Goal: Communication & Community: Participate in discussion

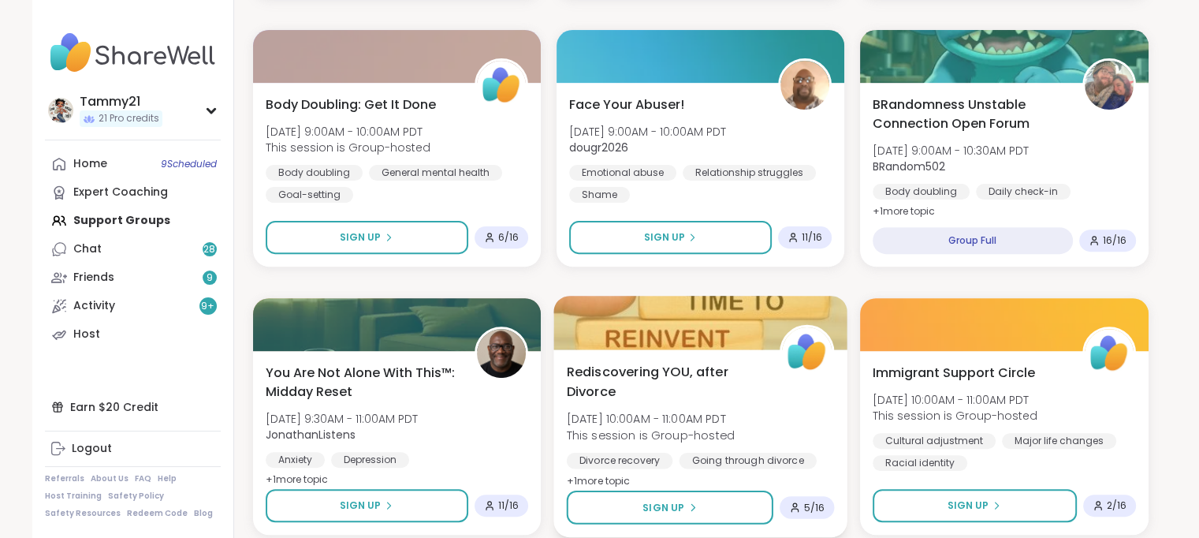
scroll to position [473, 0]
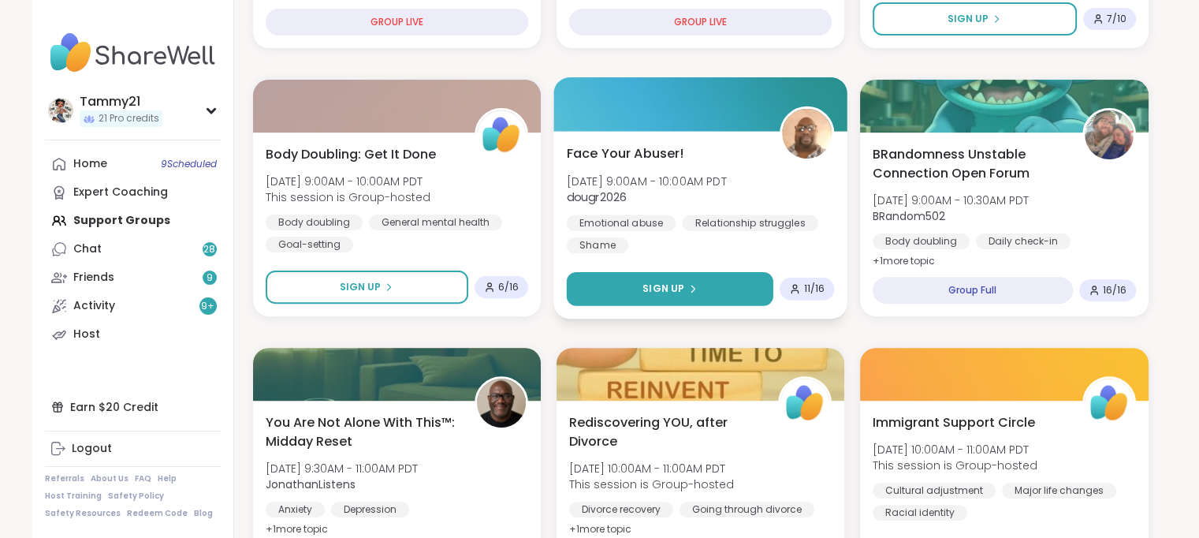
click at [726, 289] on button "Sign Up" at bounding box center [669, 289] width 207 height 34
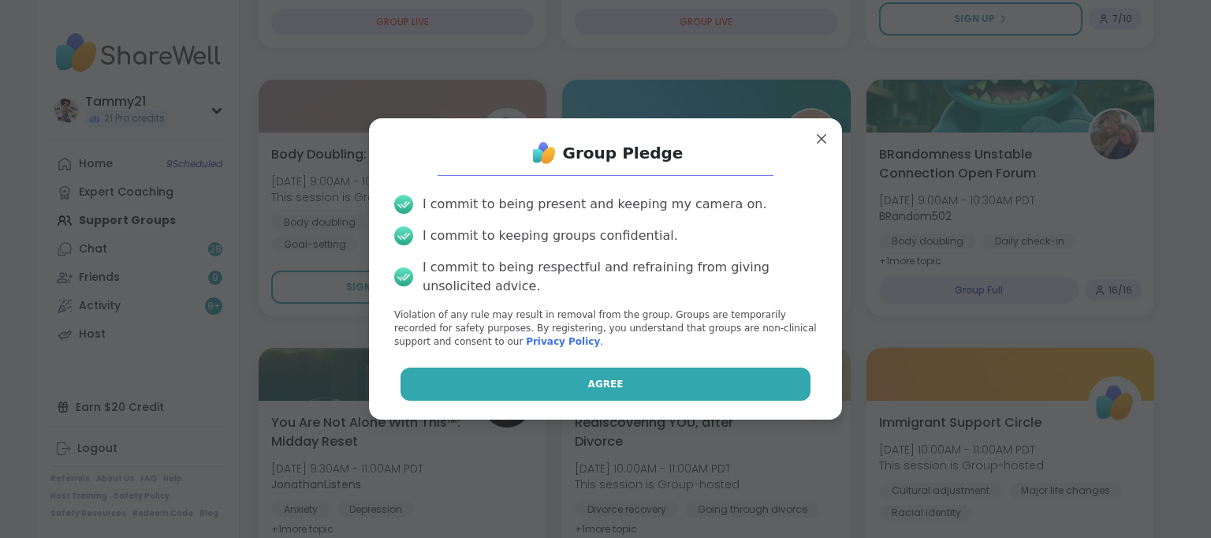
click at [657, 385] on button "Agree" at bounding box center [606, 383] width 411 height 33
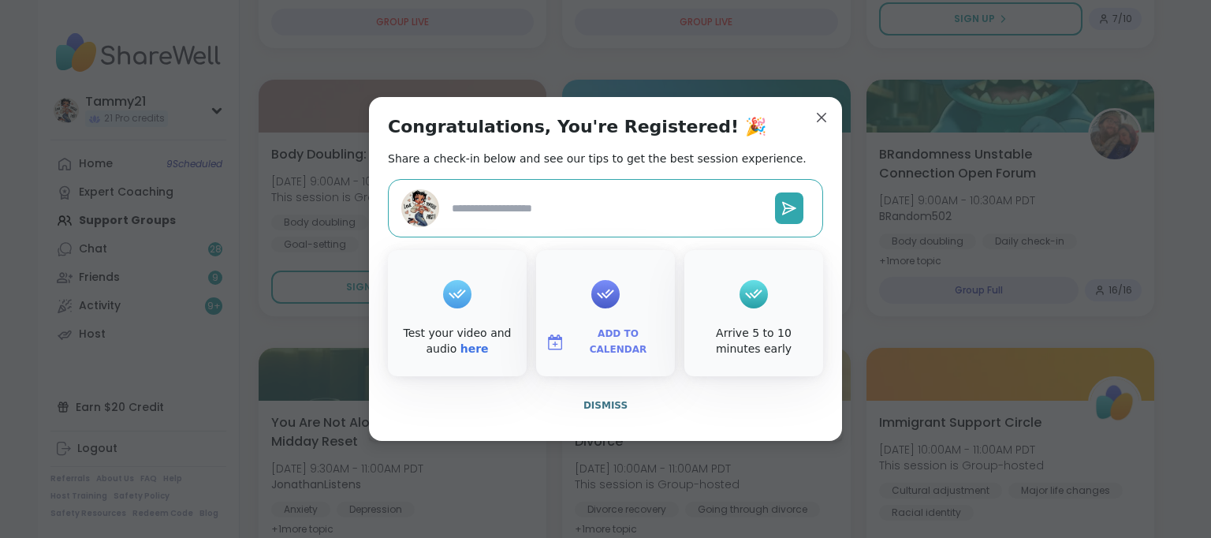
type textarea "*"
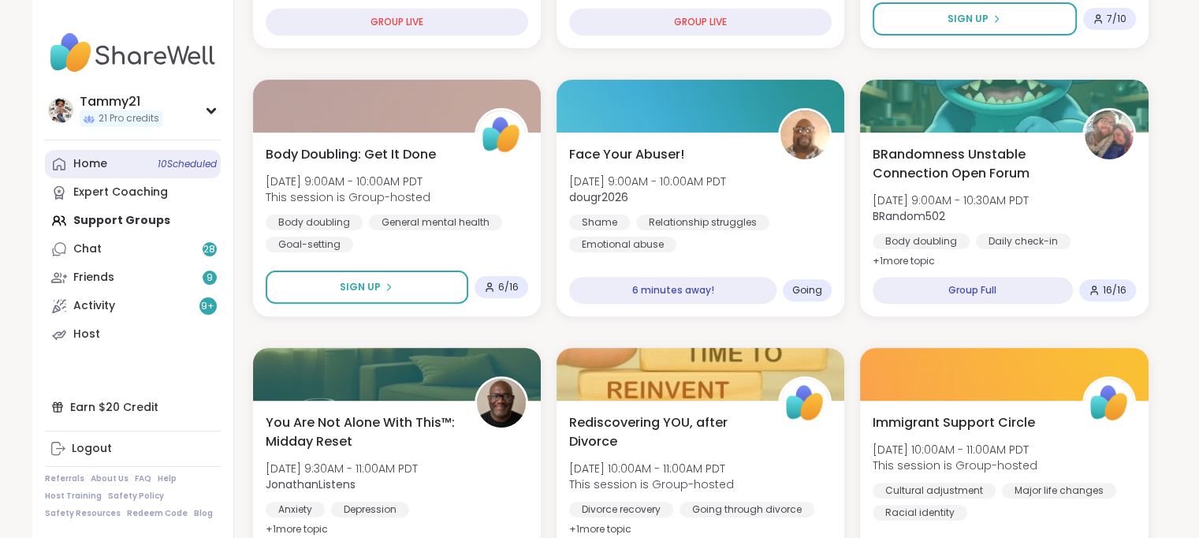
click at [84, 157] on div "Home 10 Scheduled" at bounding box center [90, 164] width 34 height 16
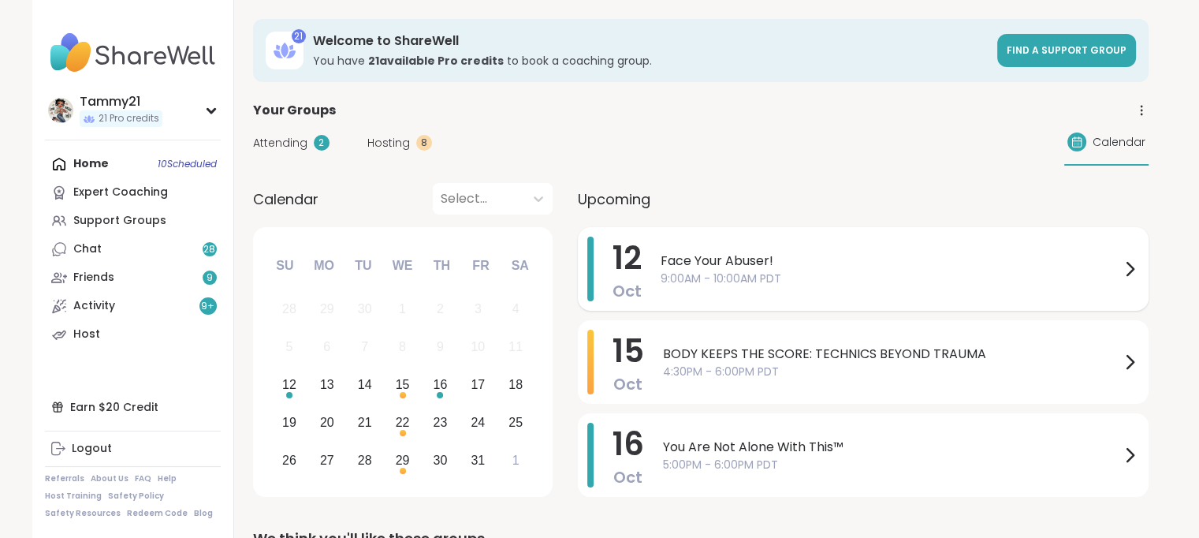
click at [773, 264] on span "Face Your Abuser!" at bounding box center [891, 261] width 460 height 19
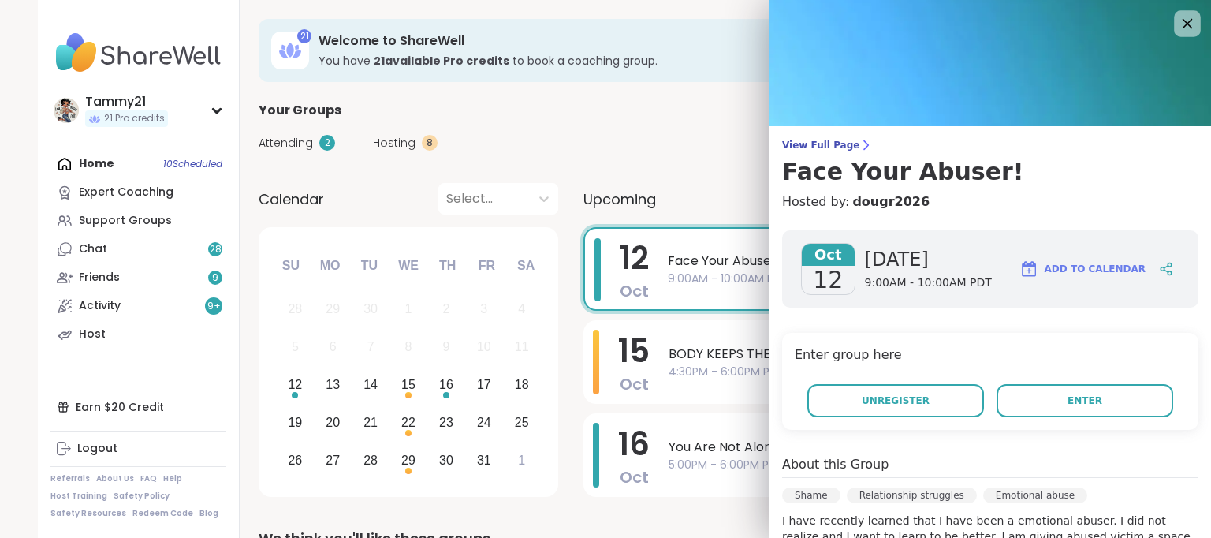
click at [1183, 20] on icon at bounding box center [1188, 24] width 10 height 10
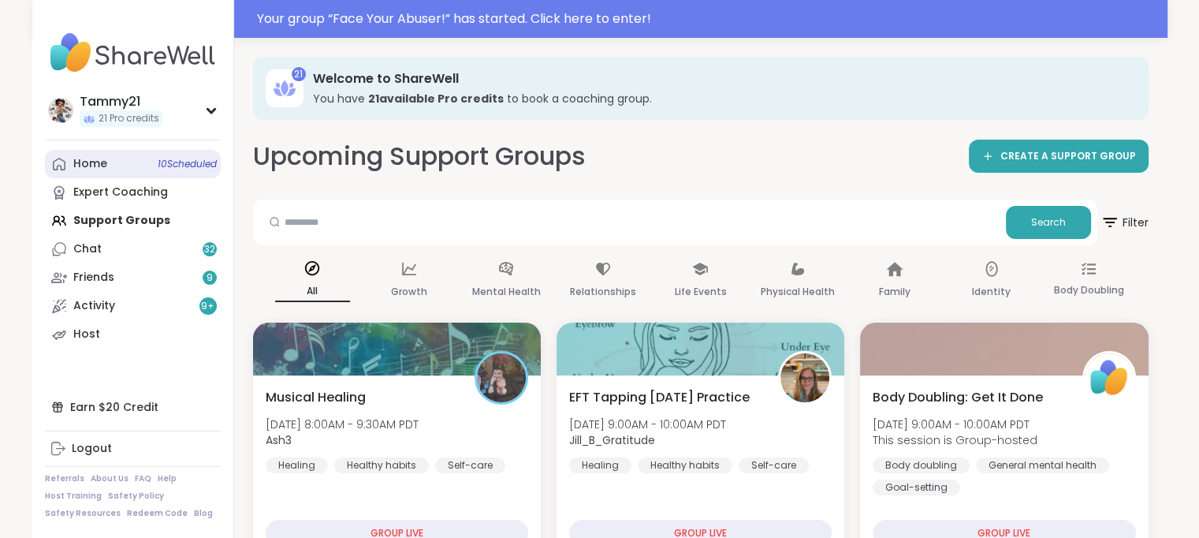
click at [105, 167] on div "Home 10 Scheduled" at bounding box center [90, 164] width 34 height 16
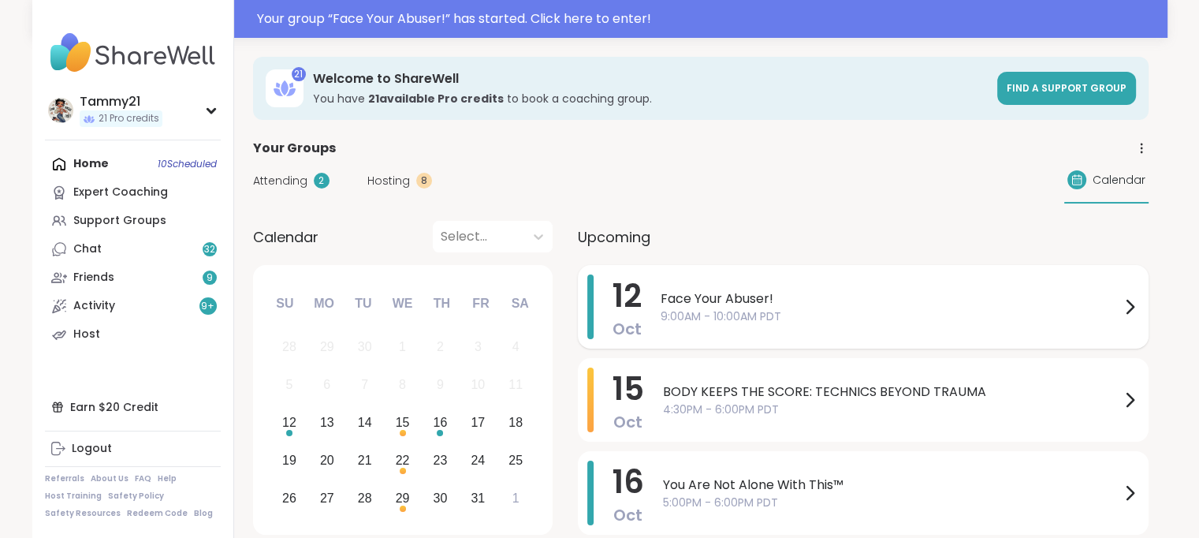
click at [833, 309] on span "9:00AM - 10:00AM PDT" at bounding box center [891, 316] width 460 height 17
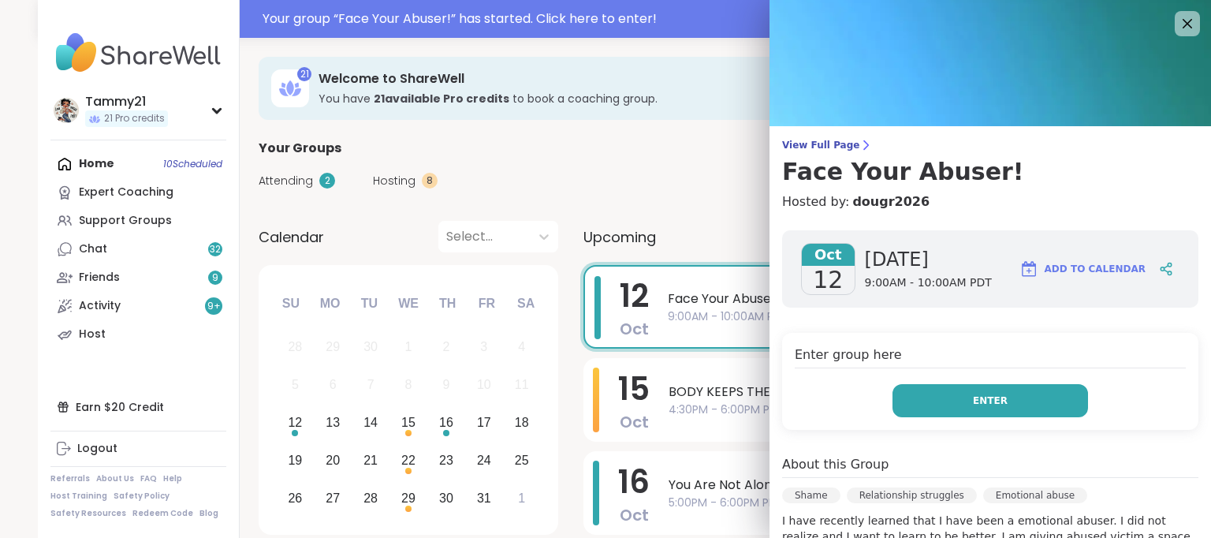
click at [1027, 390] on button "Enter" at bounding box center [991, 400] width 196 height 33
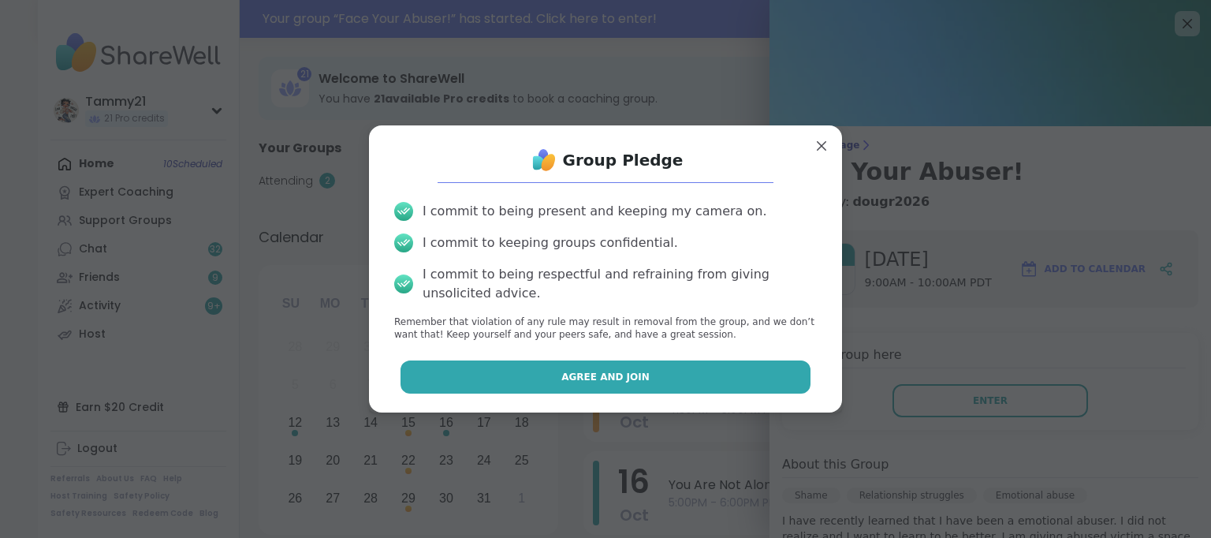
click at [718, 370] on button "Agree and Join" at bounding box center [606, 376] width 411 height 33
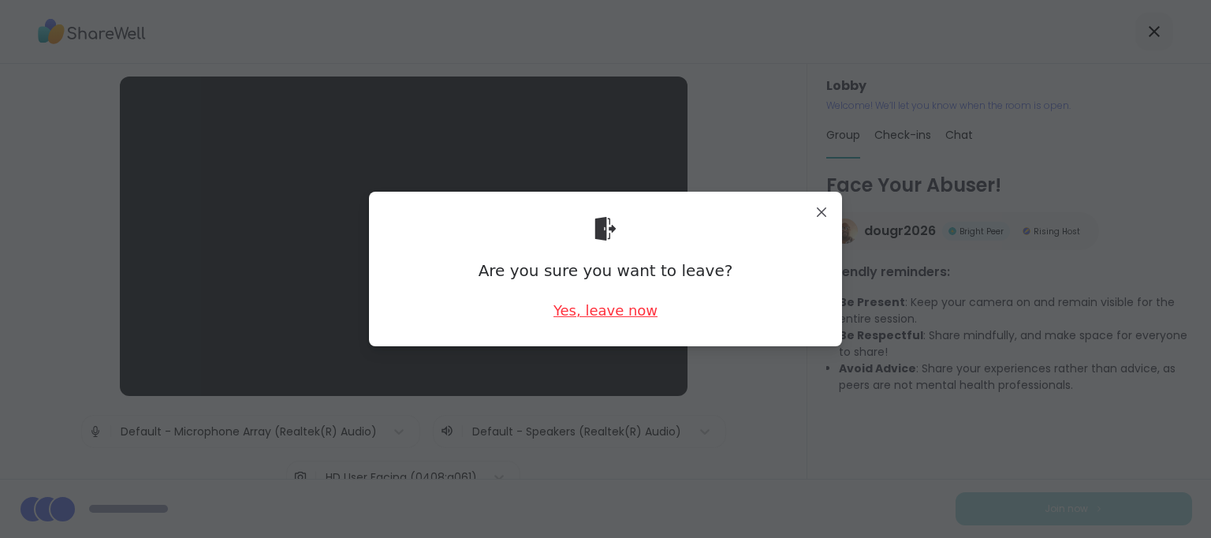
click at [631, 315] on div "Yes, leave now" at bounding box center [606, 310] width 104 height 20
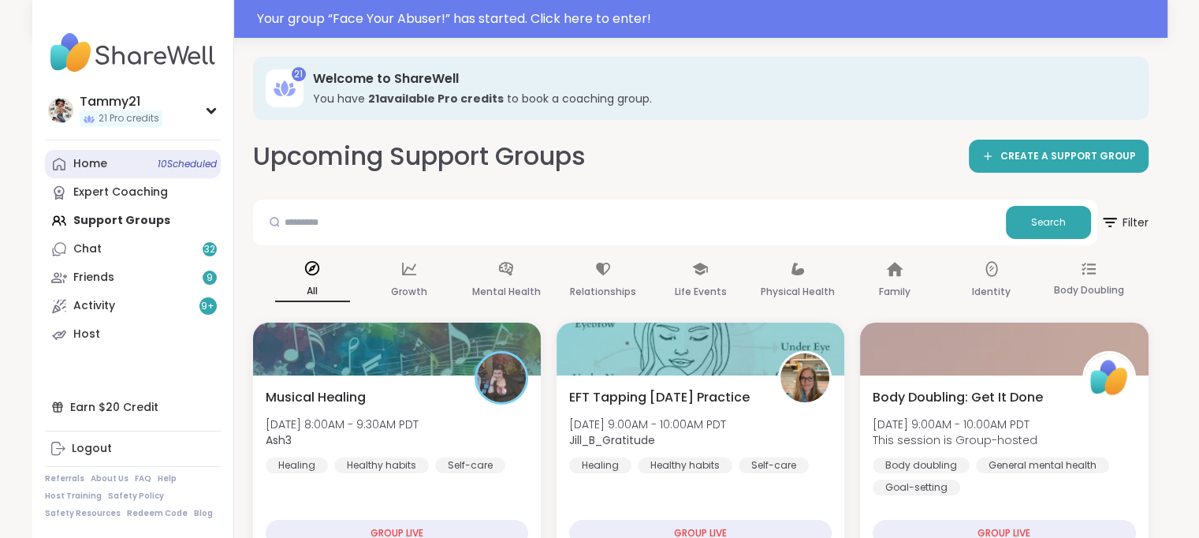
click at [104, 155] on link "Home 10 Scheduled" at bounding box center [133, 164] width 176 height 28
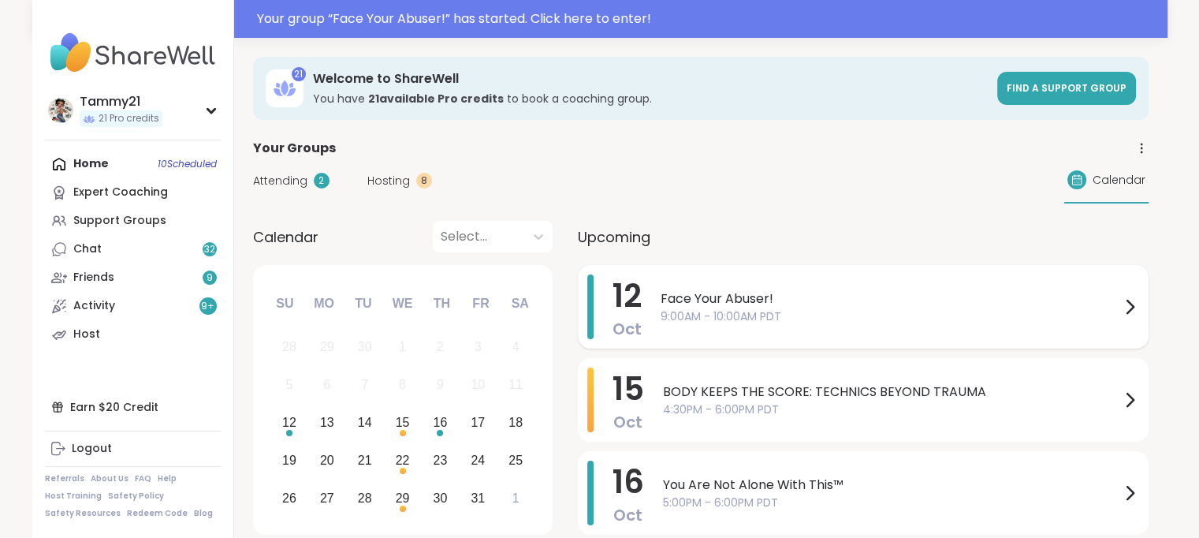
click at [797, 309] on span "9:00AM - 10:00AM PDT" at bounding box center [891, 316] width 460 height 17
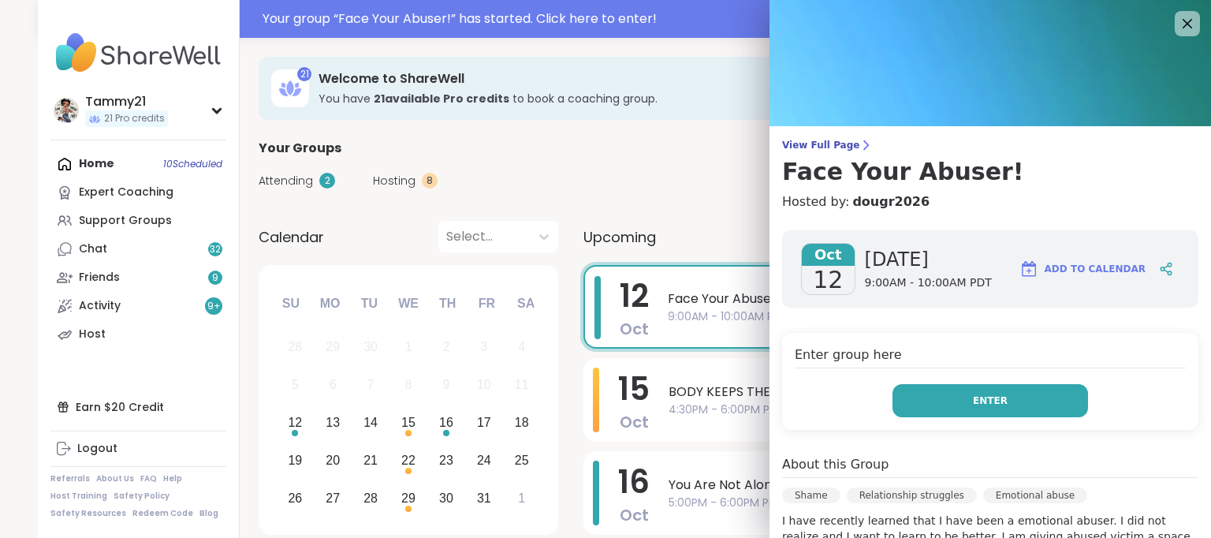
click at [937, 407] on button "Enter" at bounding box center [991, 400] width 196 height 33
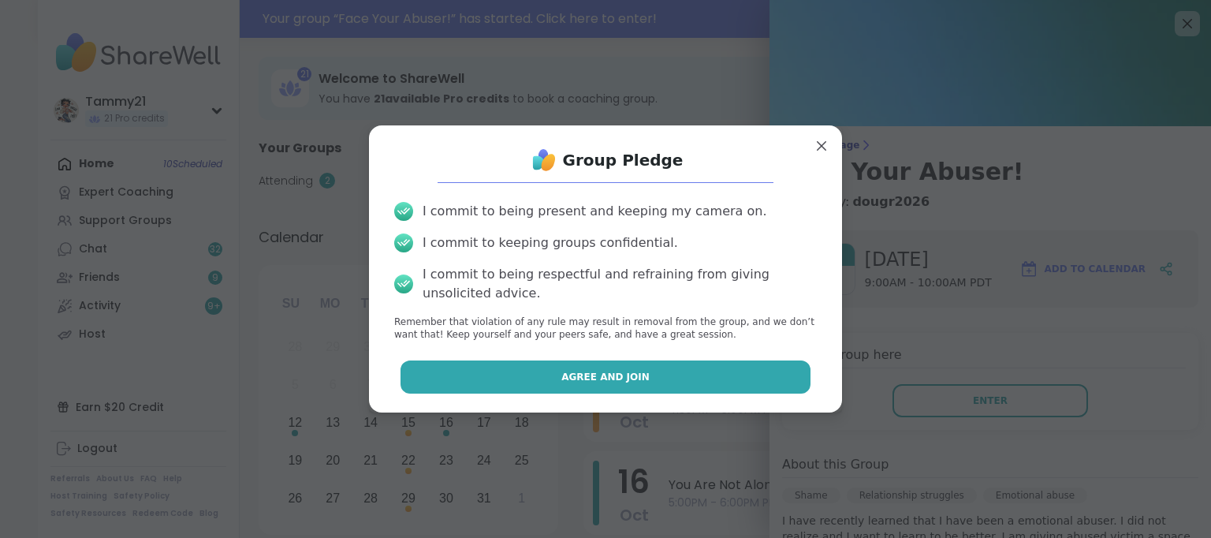
click at [699, 382] on button "Agree and Join" at bounding box center [606, 376] width 411 height 33
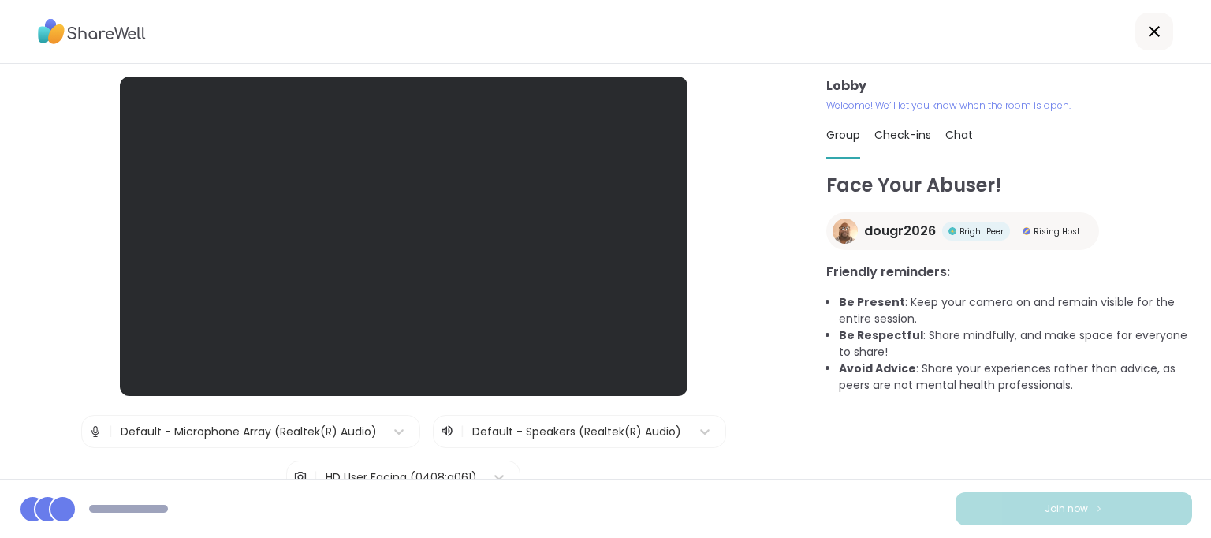
click at [528, 285] on div at bounding box center [404, 235] width 568 height 319
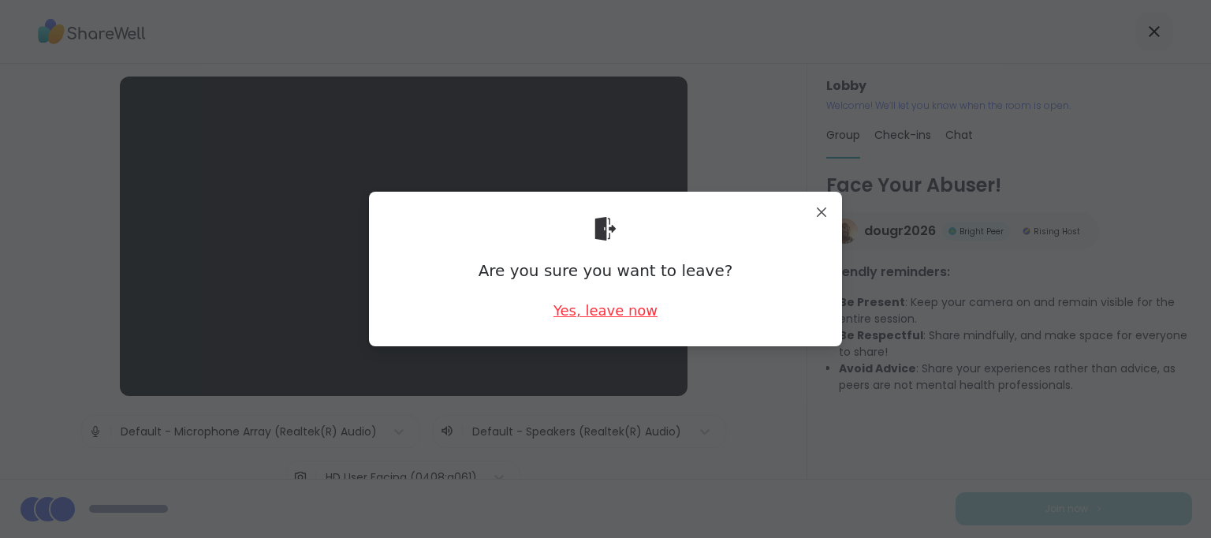
click at [565, 303] on div "Yes, leave now" at bounding box center [606, 310] width 104 height 20
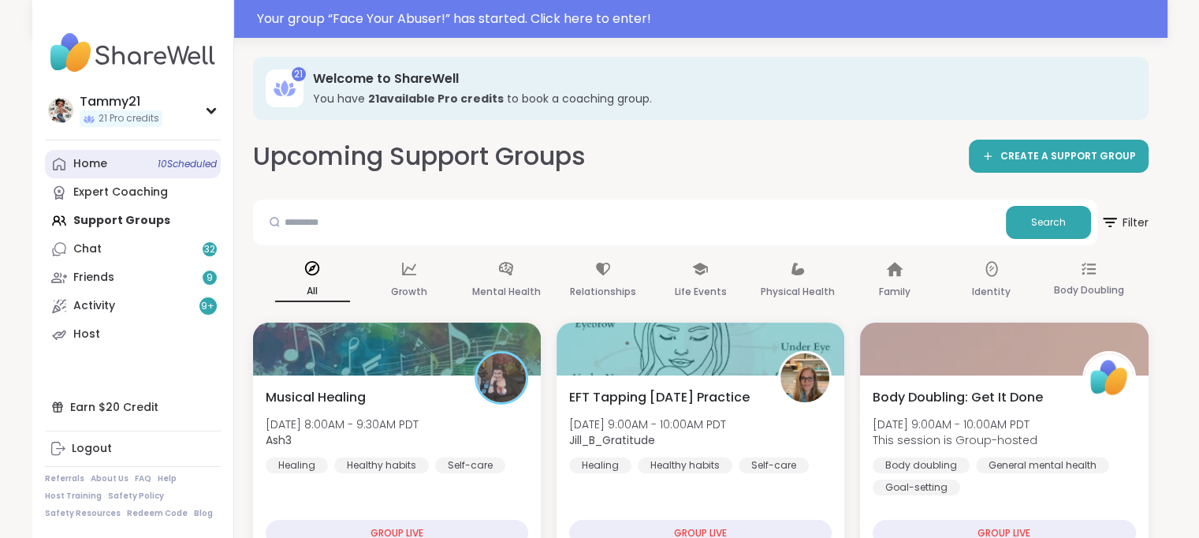
click at [117, 164] on link "Home 10 Scheduled" at bounding box center [133, 164] width 176 height 28
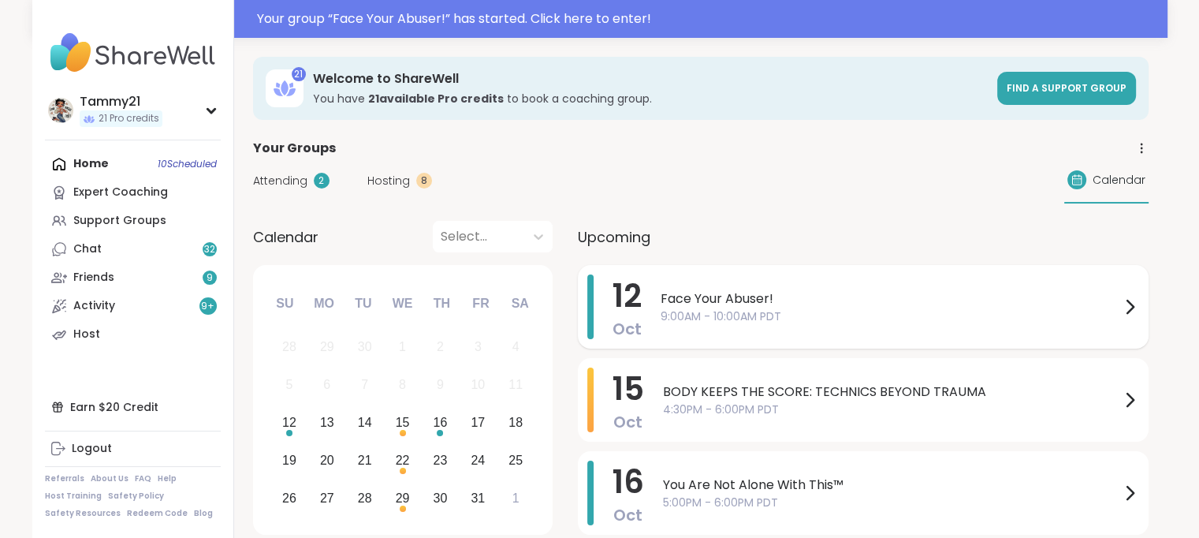
click at [801, 308] on span "9:00AM - 10:00AM PDT" at bounding box center [891, 316] width 460 height 17
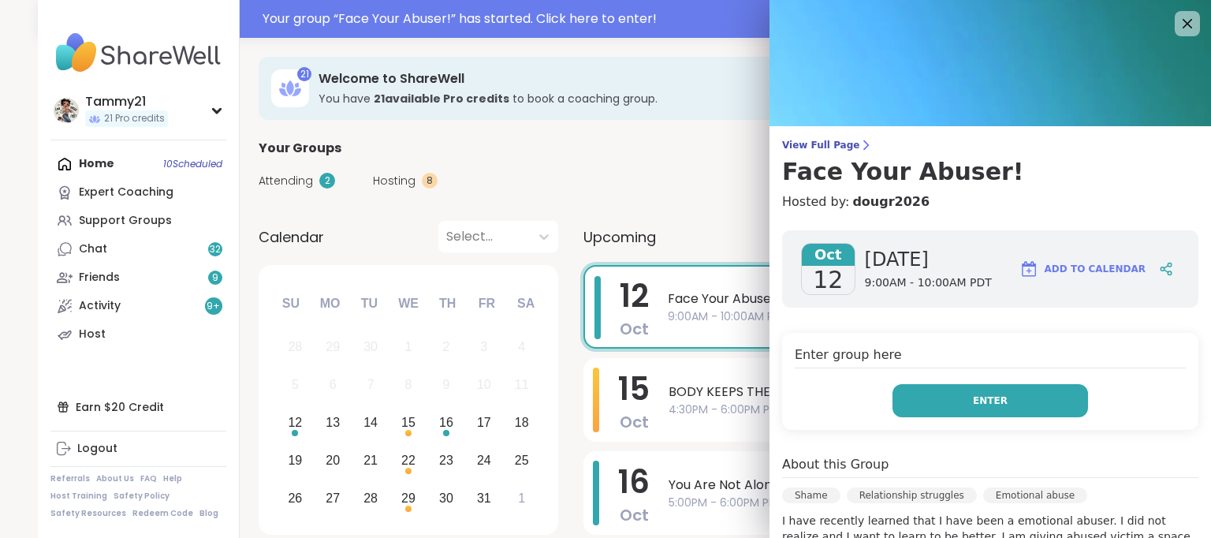
click at [997, 404] on button "Enter" at bounding box center [991, 400] width 196 height 33
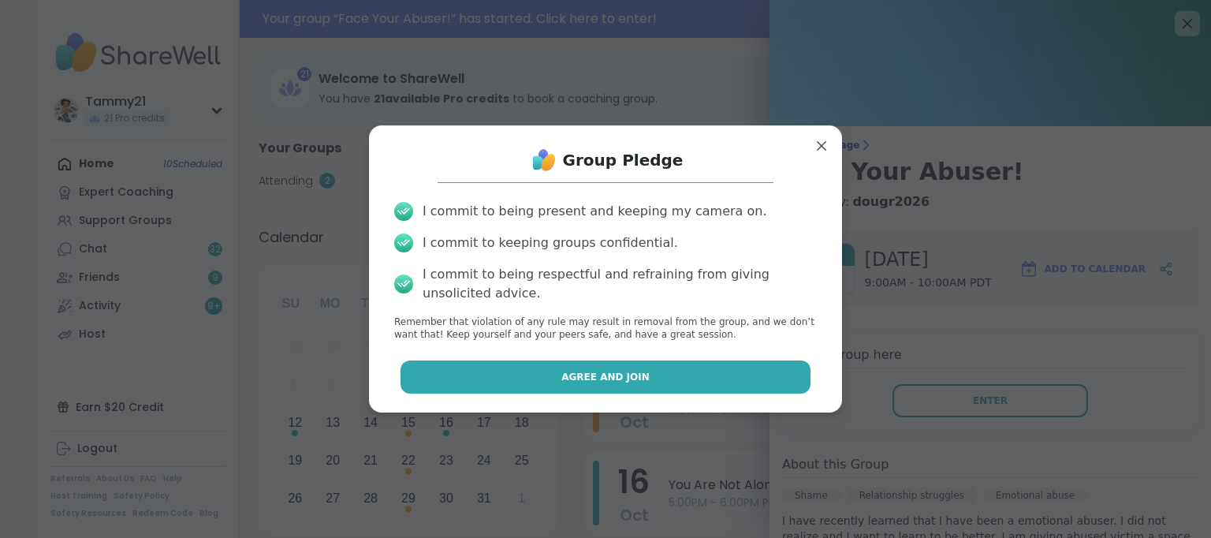
click at [680, 378] on button "Agree and Join" at bounding box center [606, 376] width 411 height 33
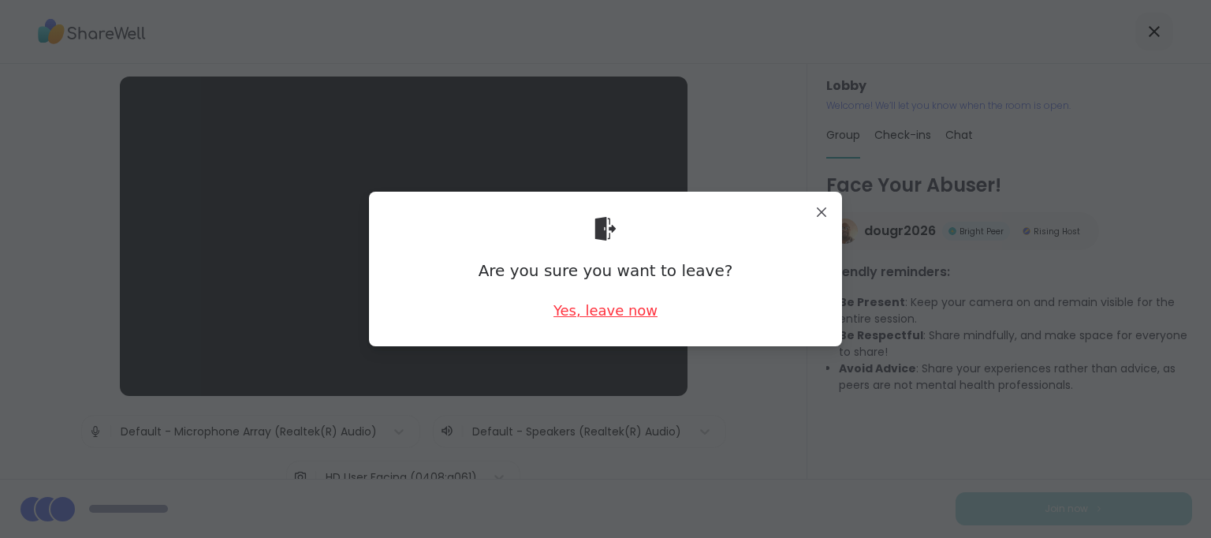
click at [609, 316] on div "Yes, leave now" at bounding box center [606, 310] width 104 height 20
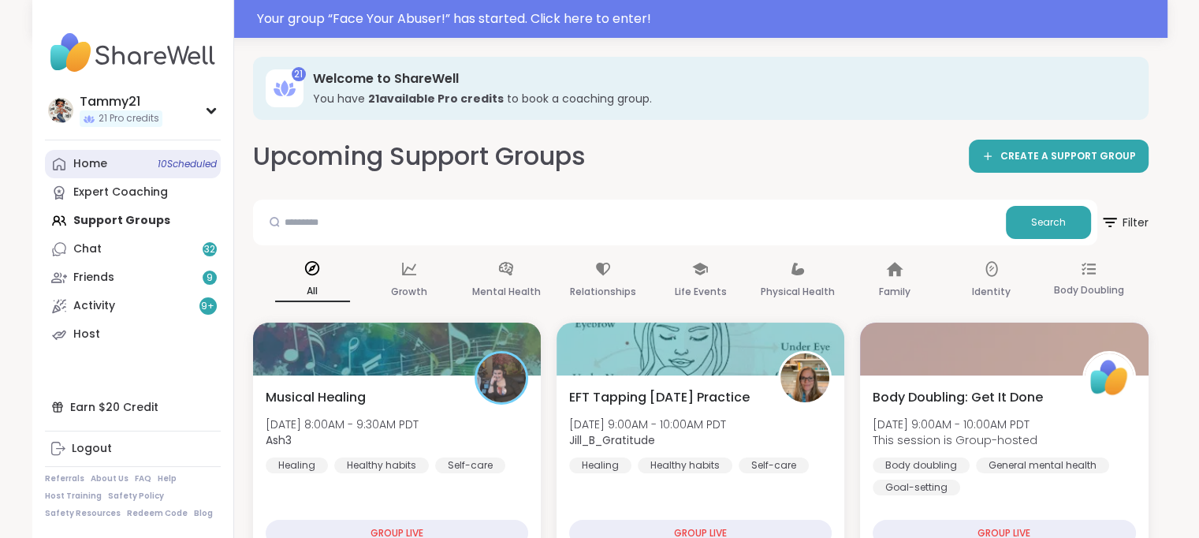
click at [84, 165] on div "Home 10 Scheduled" at bounding box center [90, 164] width 34 height 16
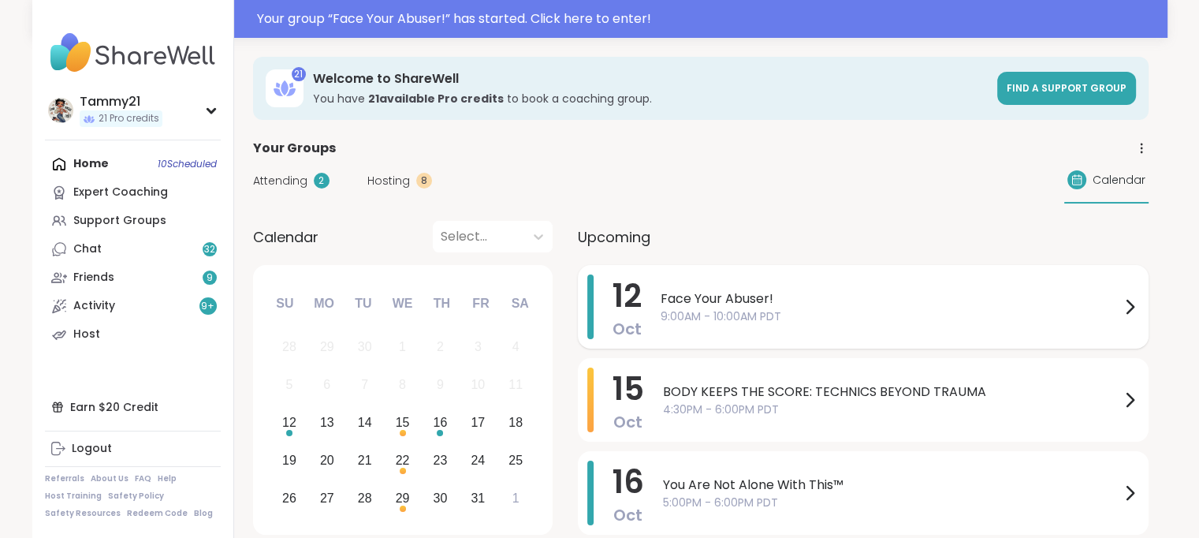
click at [774, 310] on span "9:00AM - 10:00AM PDT" at bounding box center [891, 316] width 460 height 17
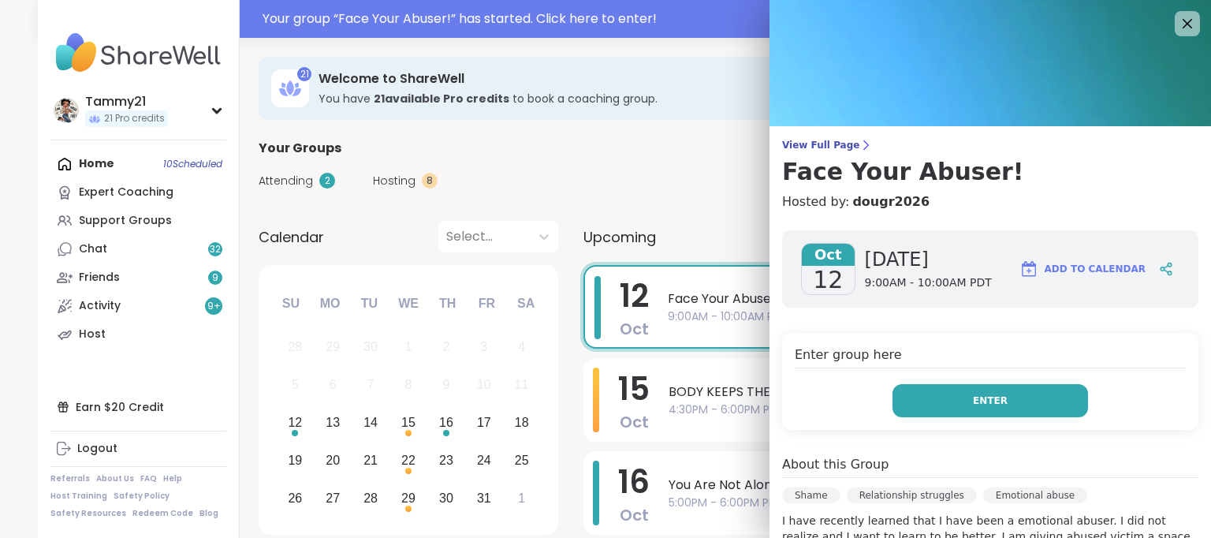
click at [934, 393] on button "Enter" at bounding box center [991, 400] width 196 height 33
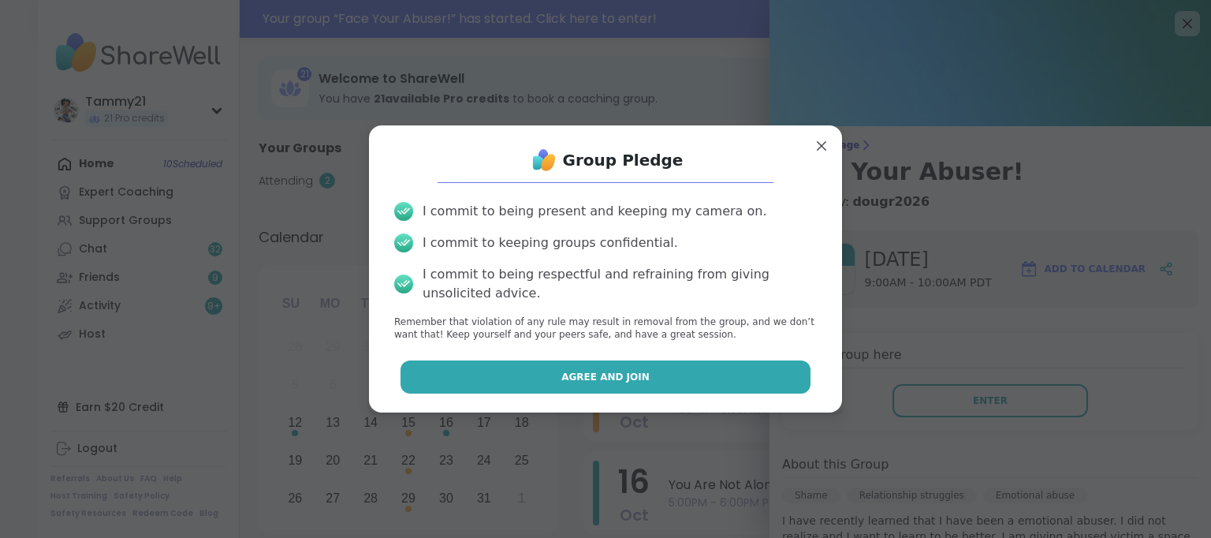
click at [696, 381] on button "Agree and Join" at bounding box center [606, 376] width 411 height 33
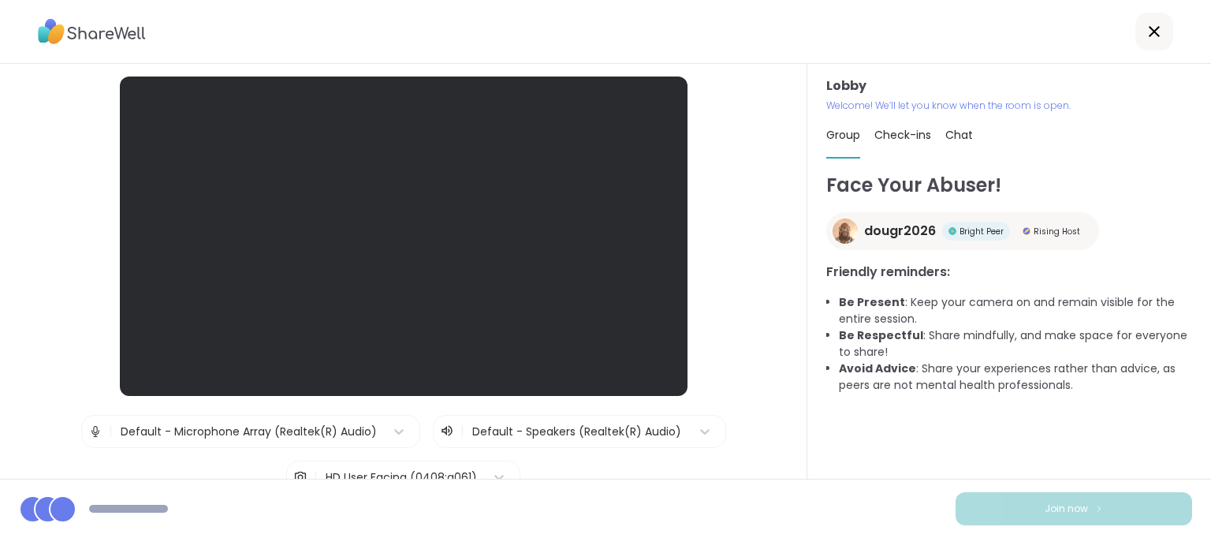
click at [1145, 31] on icon at bounding box center [1154, 31] width 19 height 19
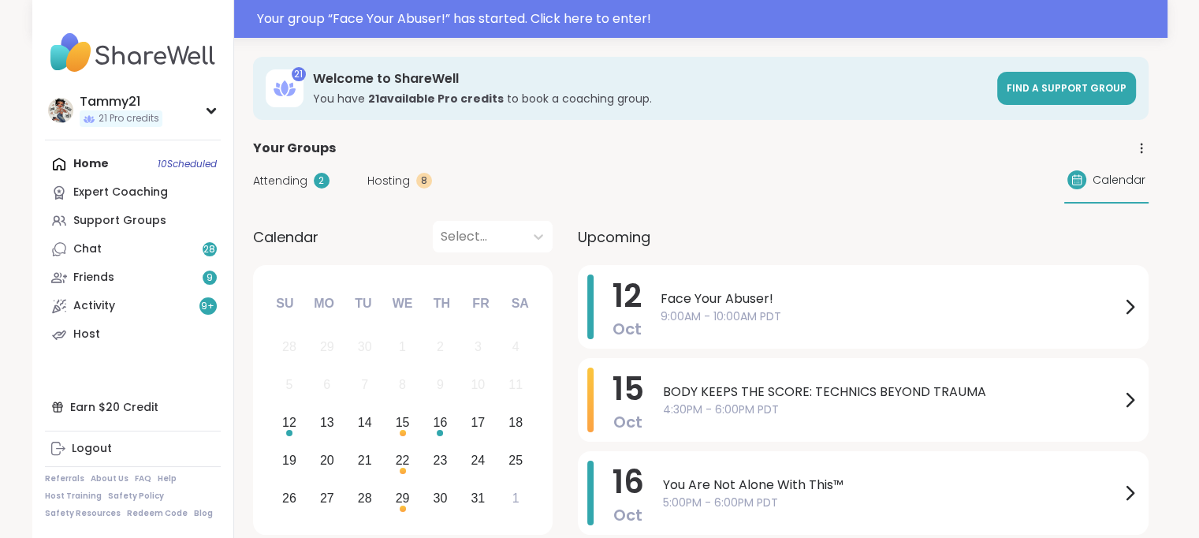
click at [101, 163] on div "Home 10 Scheduled Expert Coaching Support Groups Chat 28 Friends 9 Activity 9 +…" at bounding box center [133, 249] width 176 height 199
click at [730, 310] on span "9:00AM - 10:00AM PDT" at bounding box center [891, 316] width 460 height 17
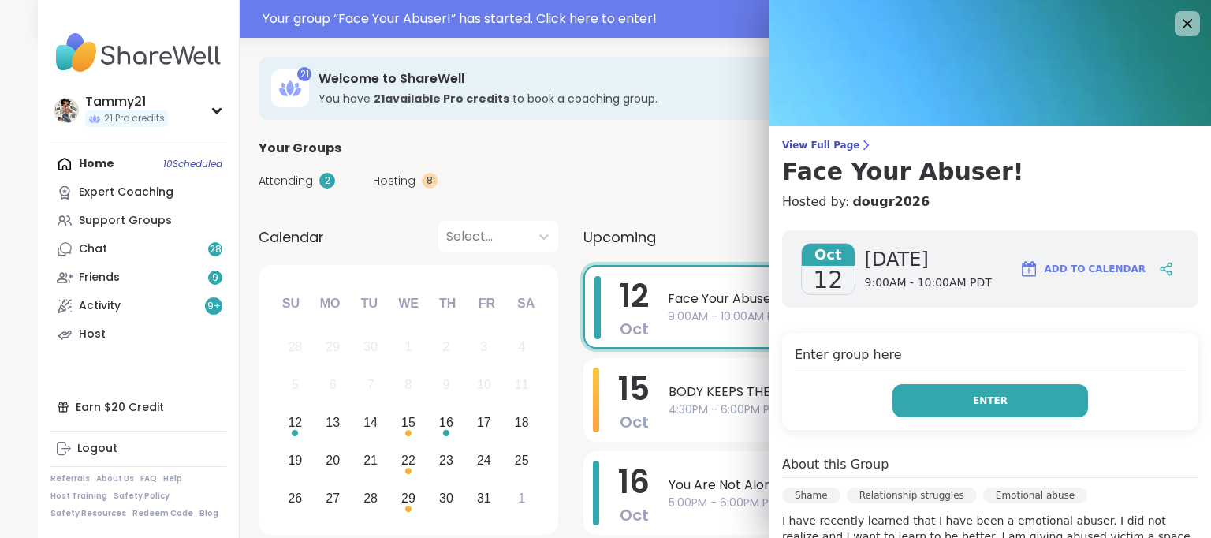
click at [973, 403] on span "Enter" at bounding box center [990, 400] width 35 height 14
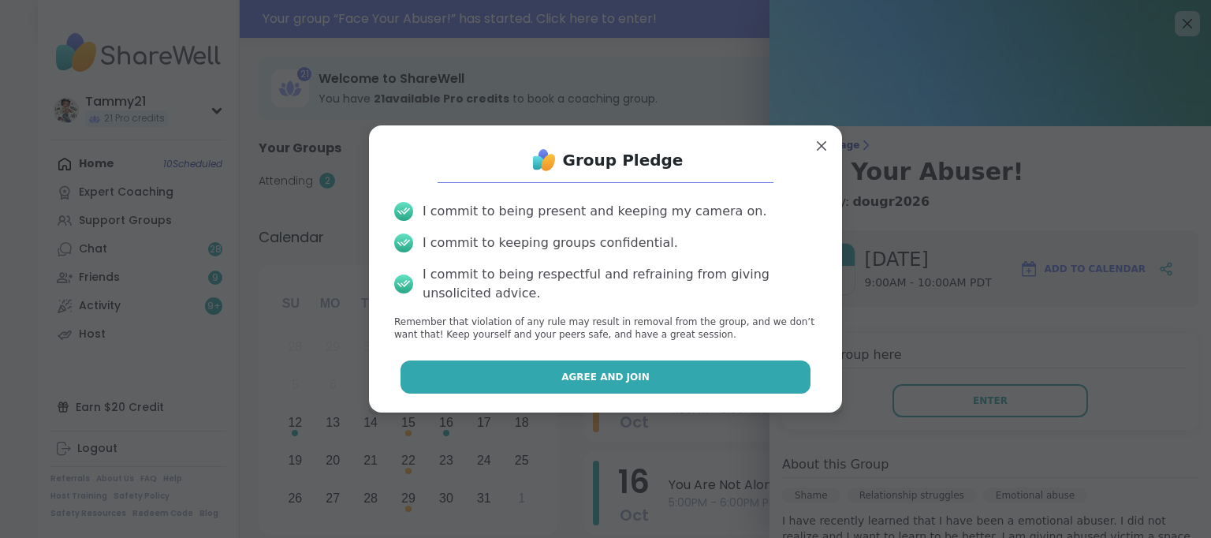
click at [687, 378] on button "Agree and Join" at bounding box center [606, 376] width 411 height 33
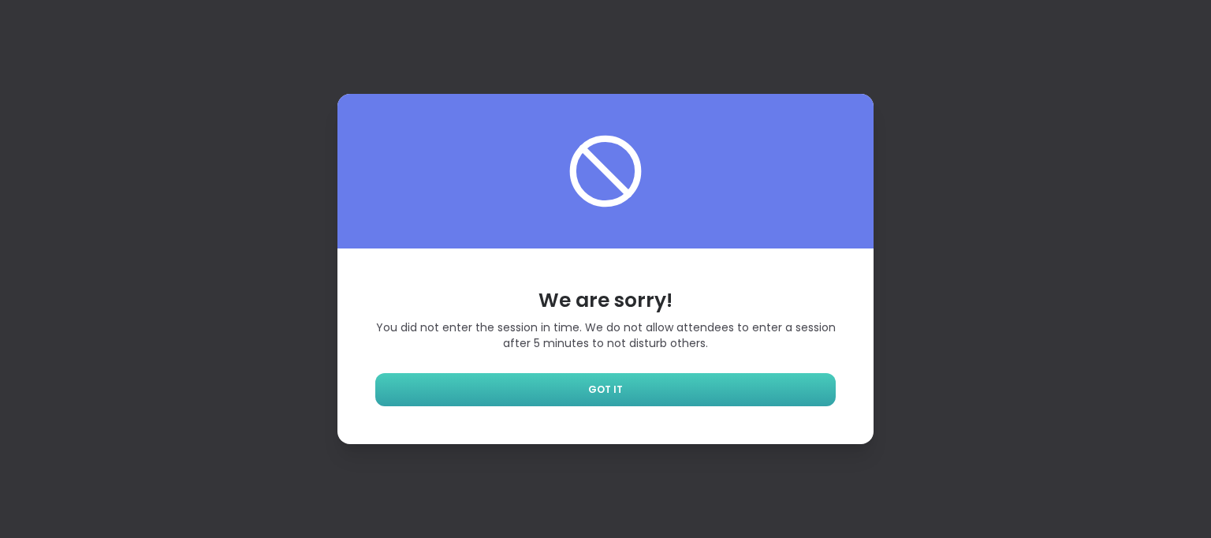
click at [716, 382] on link "GOT IT" at bounding box center [605, 389] width 460 height 33
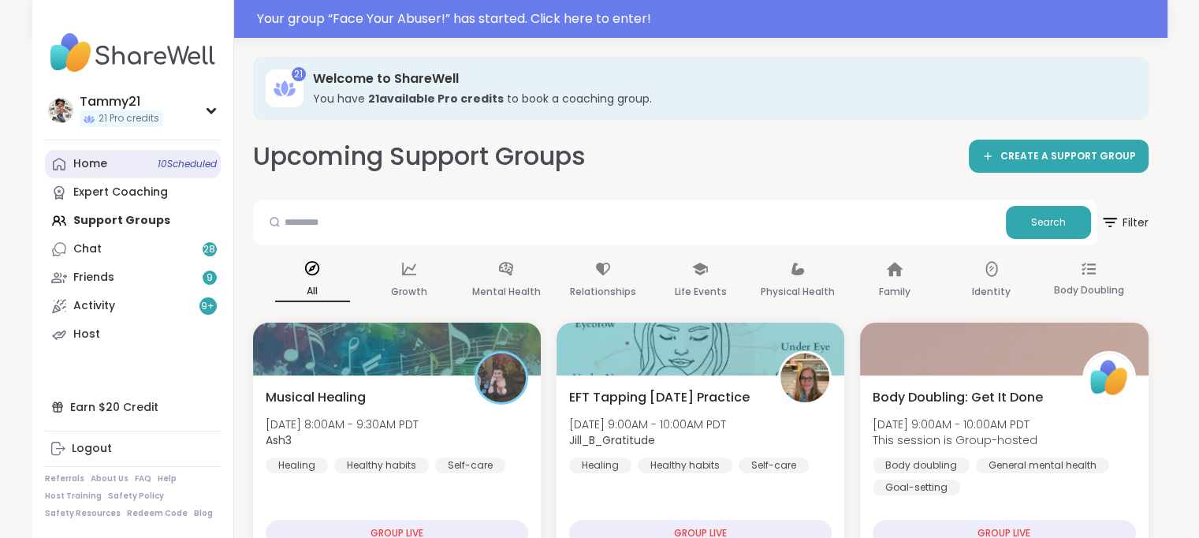
click at [108, 162] on link "Home 10 Scheduled" at bounding box center [133, 164] width 176 height 28
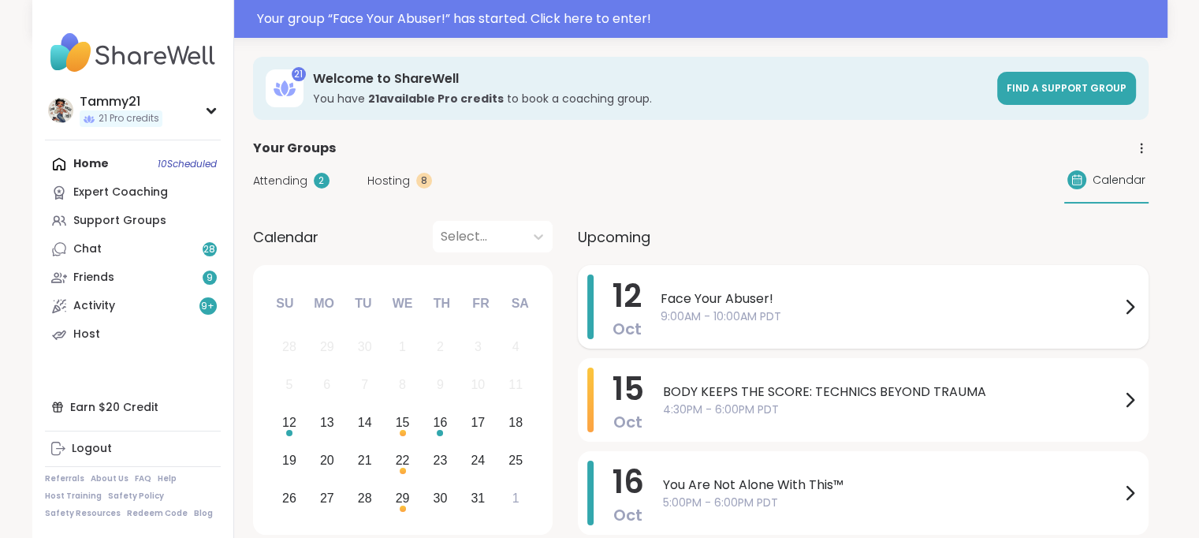
click at [1135, 311] on icon at bounding box center [1129, 306] width 19 height 19
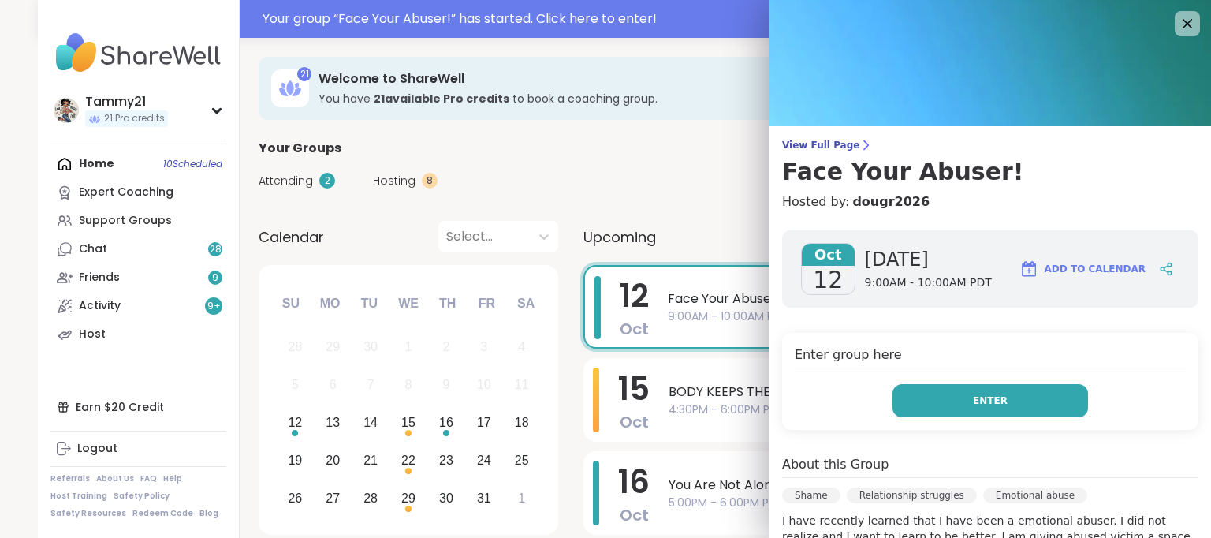
click at [996, 401] on button "Enter" at bounding box center [991, 400] width 196 height 33
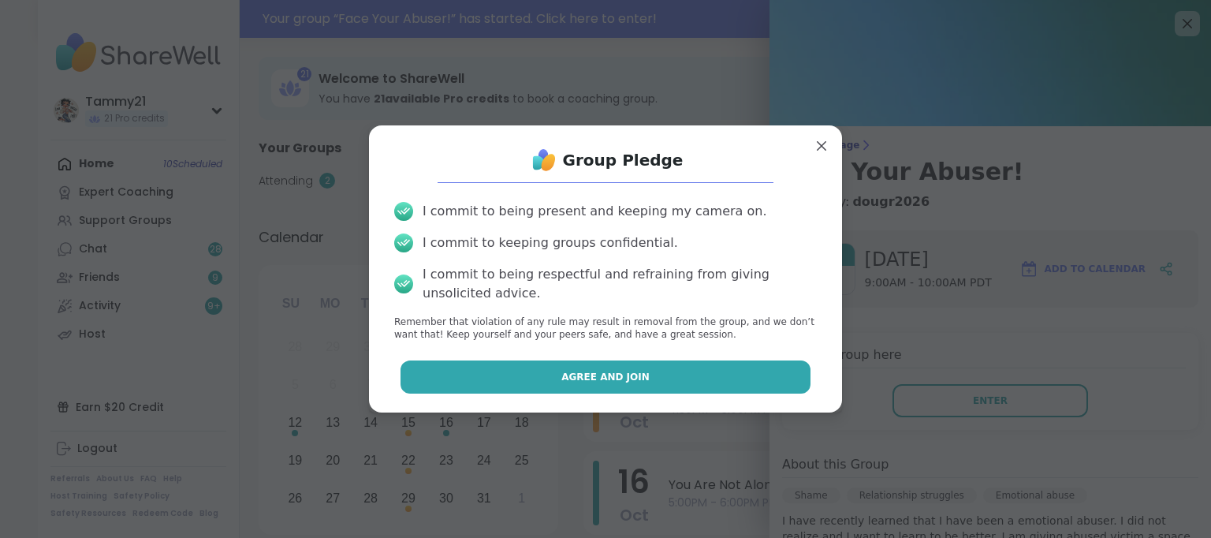
click at [646, 371] on button "Agree and Join" at bounding box center [606, 376] width 411 height 33
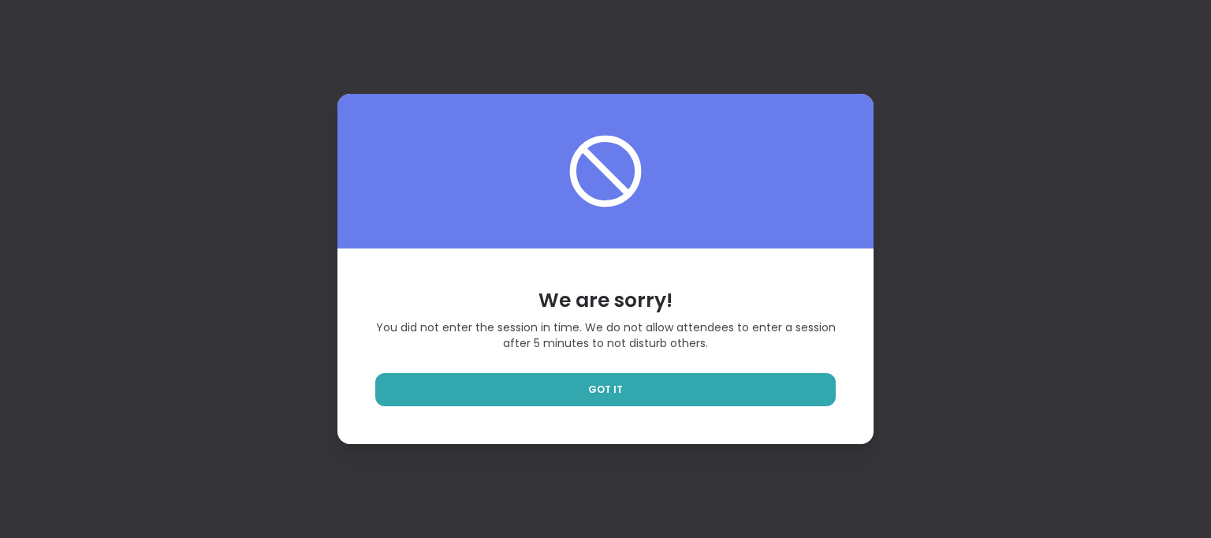
click at [679, 367] on div "We are sorry! You did not enter the session in time. We do not allow attendees …" at bounding box center [605, 346] width 536 height 196
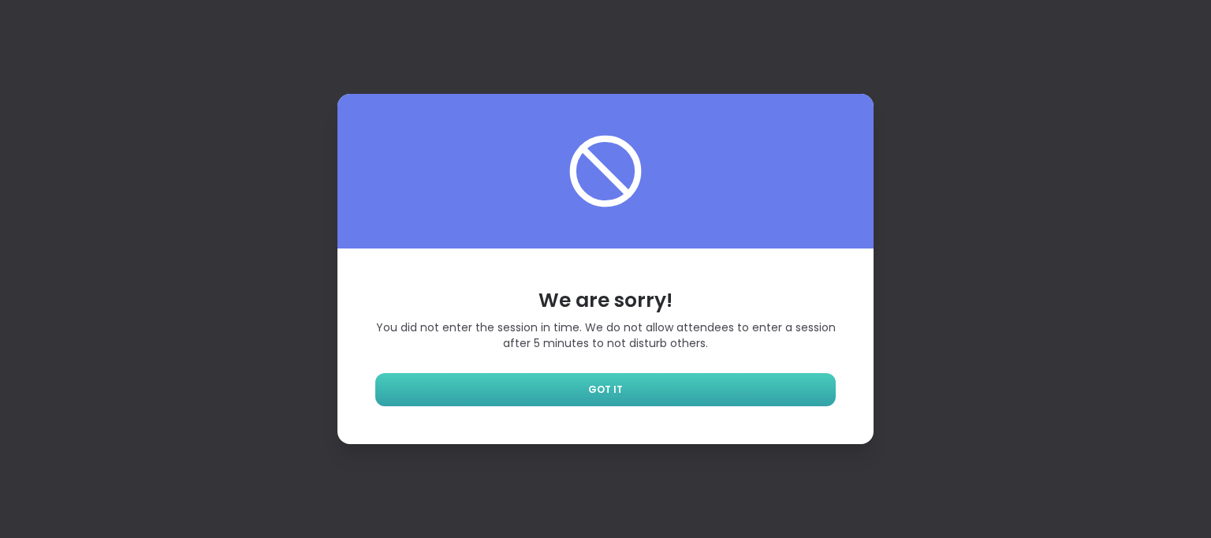
click at [672, 382] on link "GOT IT" at bounding box center [605, 389] width 460 height 33
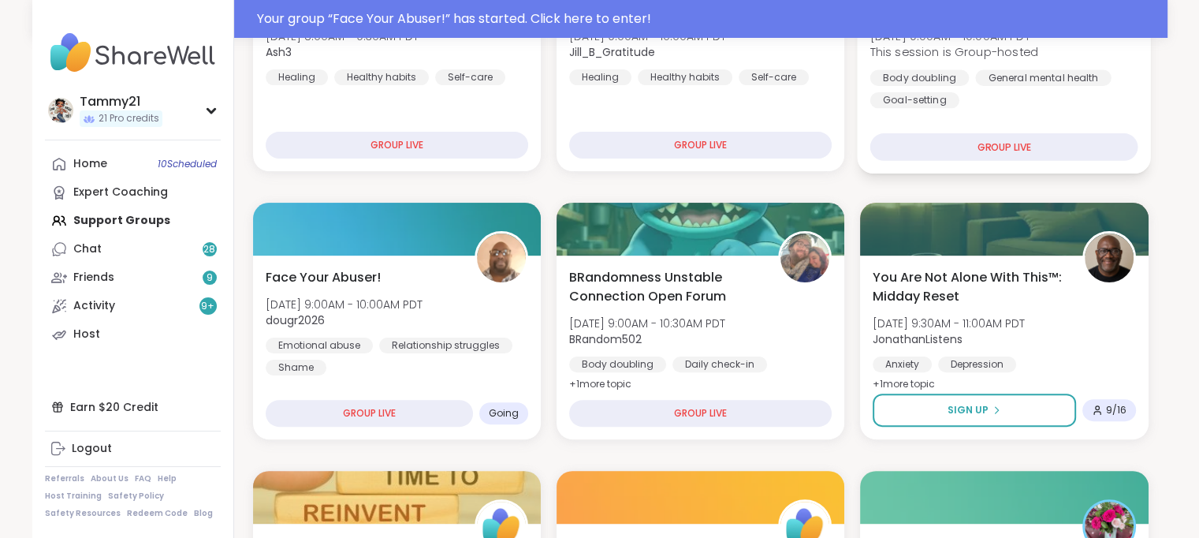
scroll to position [394, 0]
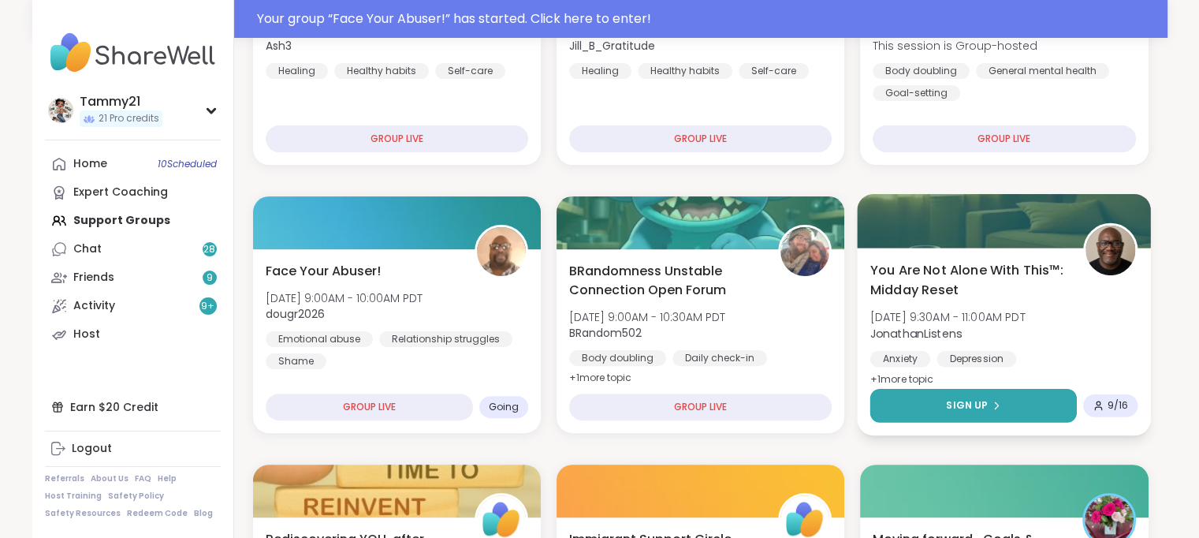
click at [977, 414] on button "Sign Up" at bounding box center [973, 406] width 207 height 34
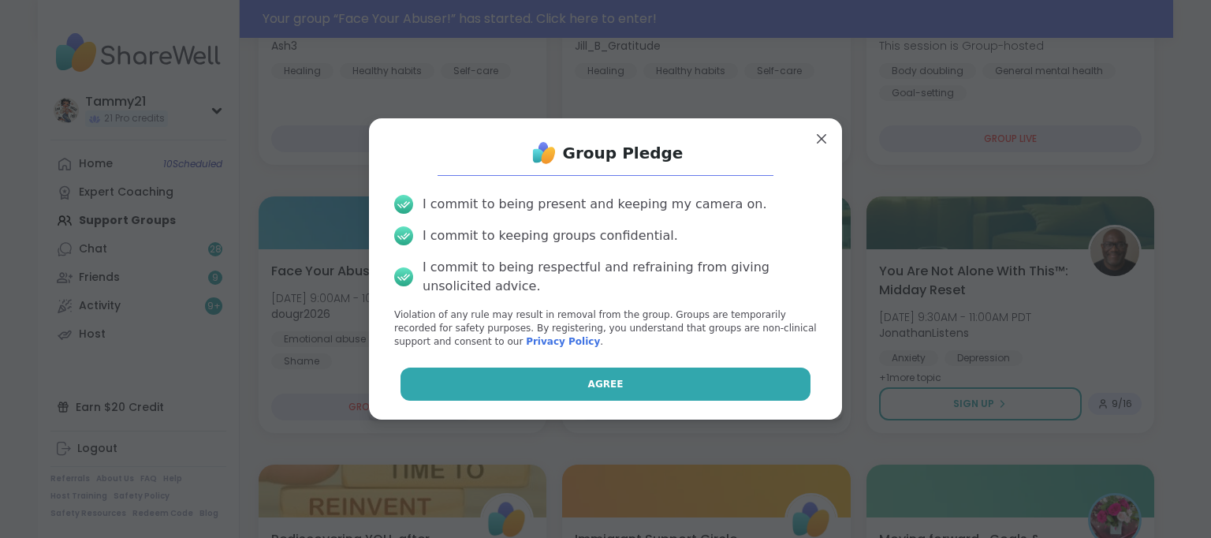
click at [655, 386] on button "Agree" at bounding box center [606, 383] width 411 height 33
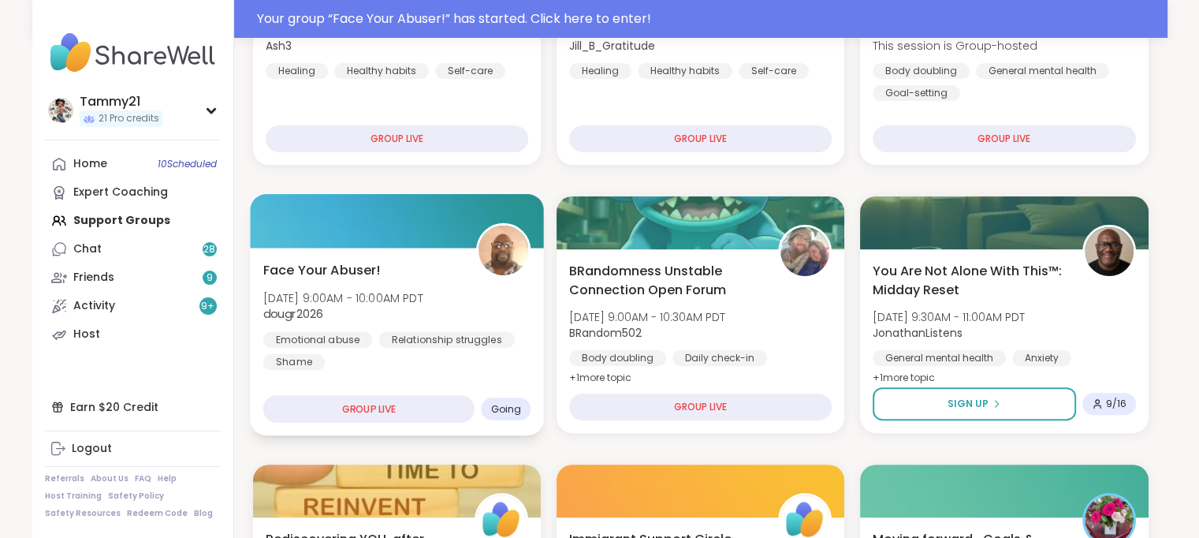
click at [492, 360] on div "Emotional abuse Relationship struggles Shame" at bounding box center [397, 350] width 268 height 39
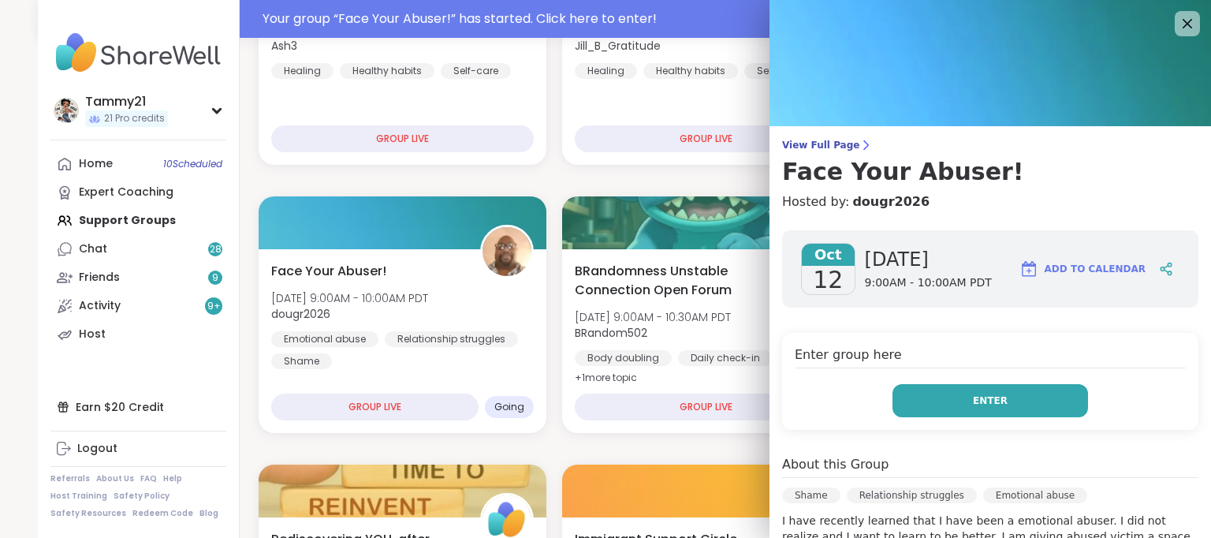
click at [924, 395] on button "Enter" at bounding box center [991, 400] width 196 height 33
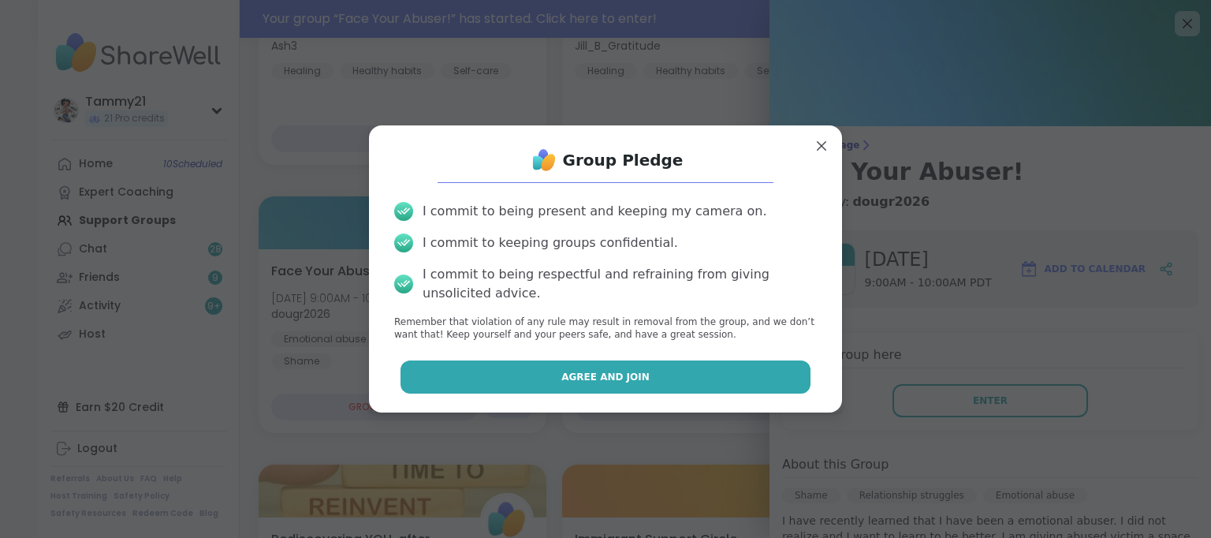
click at [682, 367] on button "Agree and Join" at bounding box center [606, 376] width 411 height 33
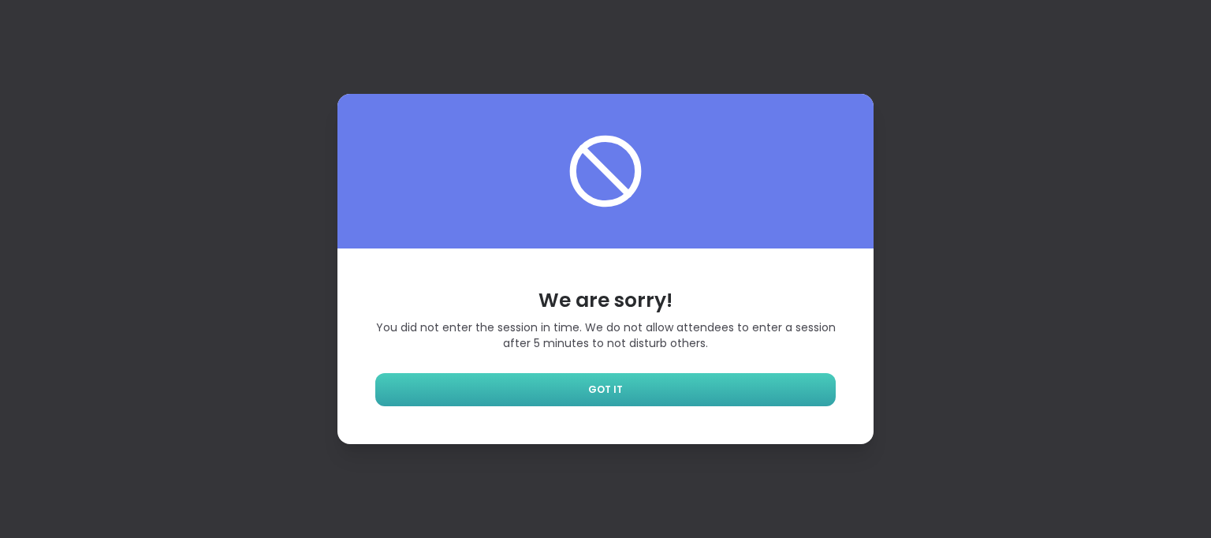
click at [680, 389] on link "GOT IT" at bounding box center [605, 389] width 460 height 33
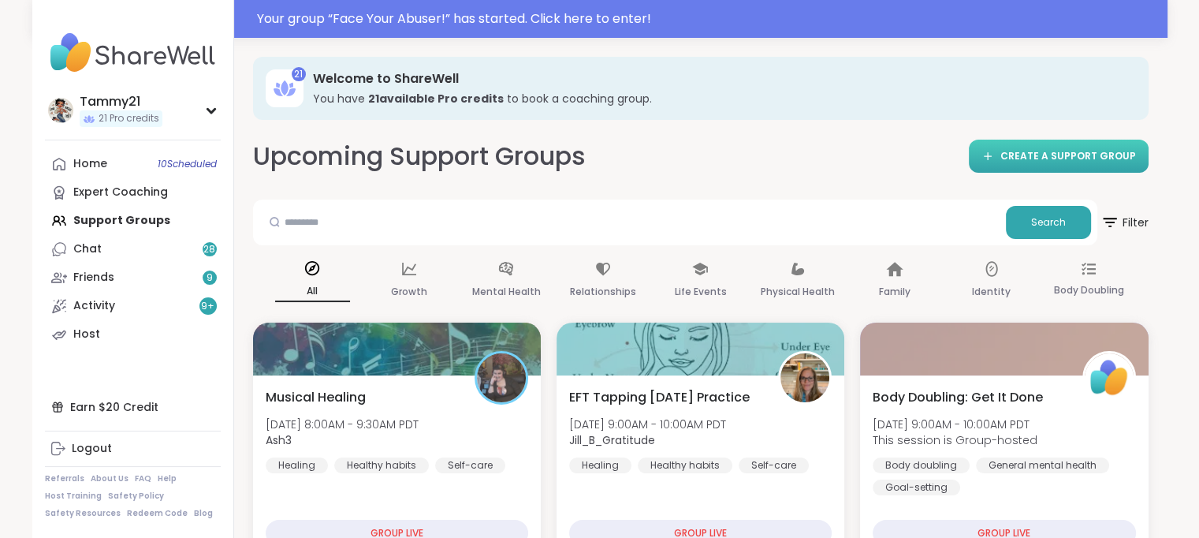
click at [1045, 154] on span "CREATE A SUPPORT GROUP" at bounding box center [1069, 156] width 136 height 13
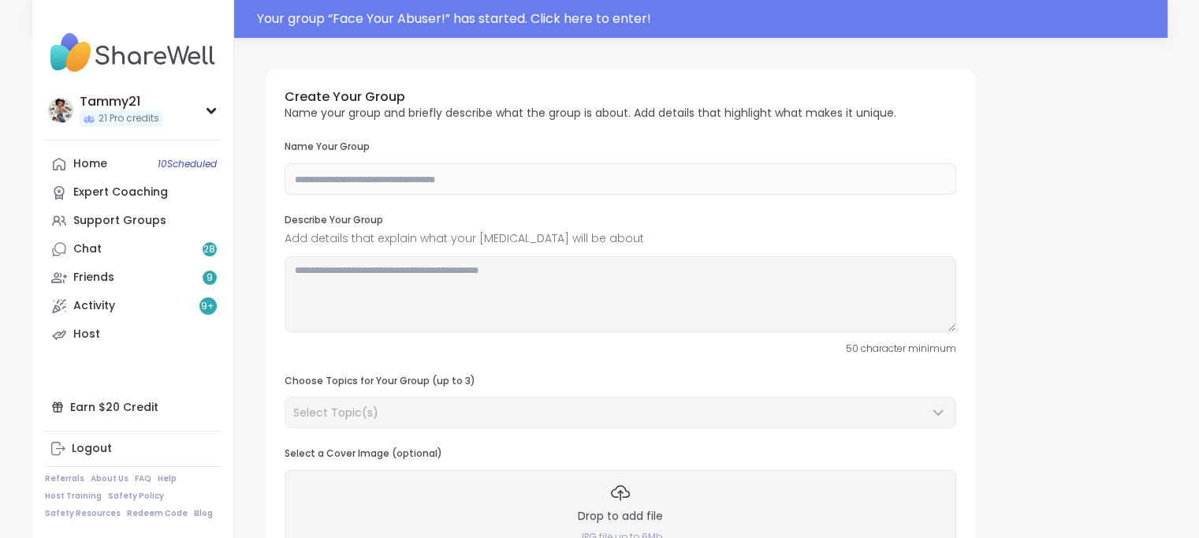
click at [472, 184] on input "text" at bounding box center [621, 179] width 672 height 32
type input "**********"
click at [647, 297] on textarea at bounding box center [621, 294] width 672 height 76
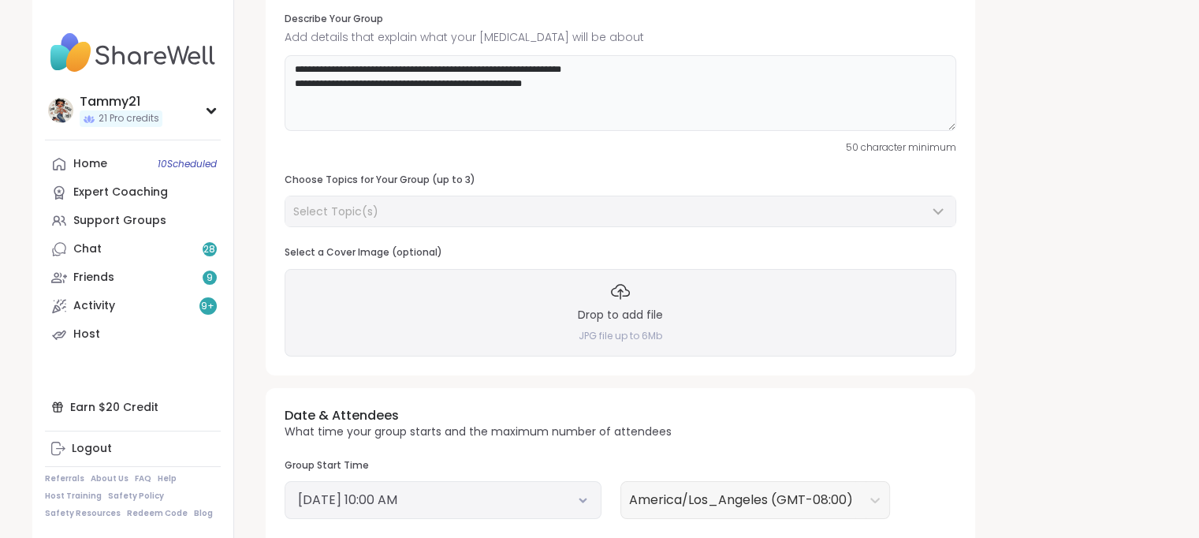
scroll to position [158, 0]
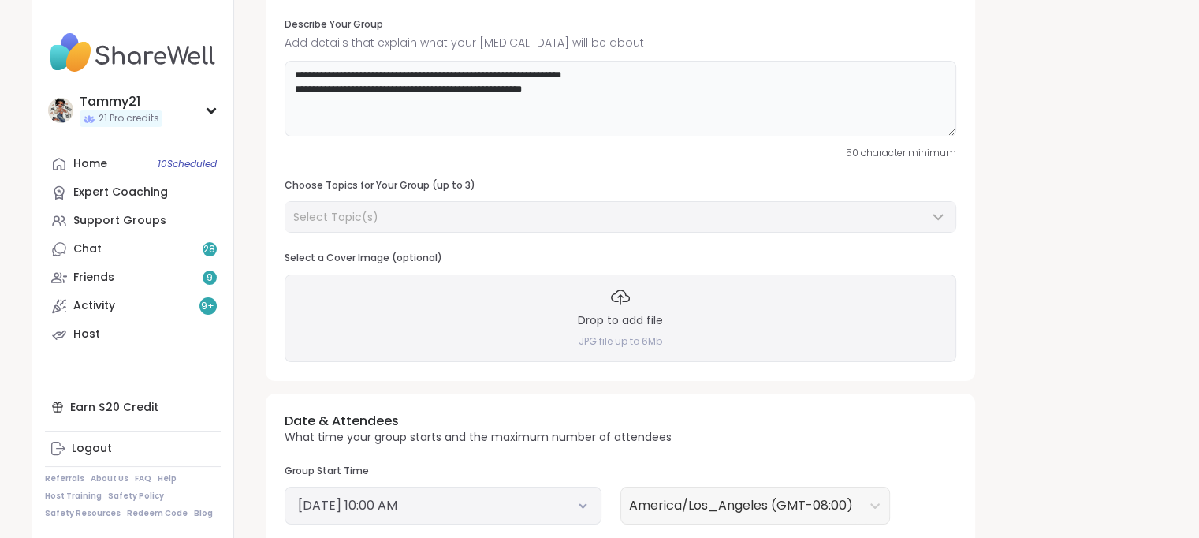
type textarea "**********"
click at [366, 206] on div "Select Topic(s)" at bounding box center [620, 217] width 670 height 30
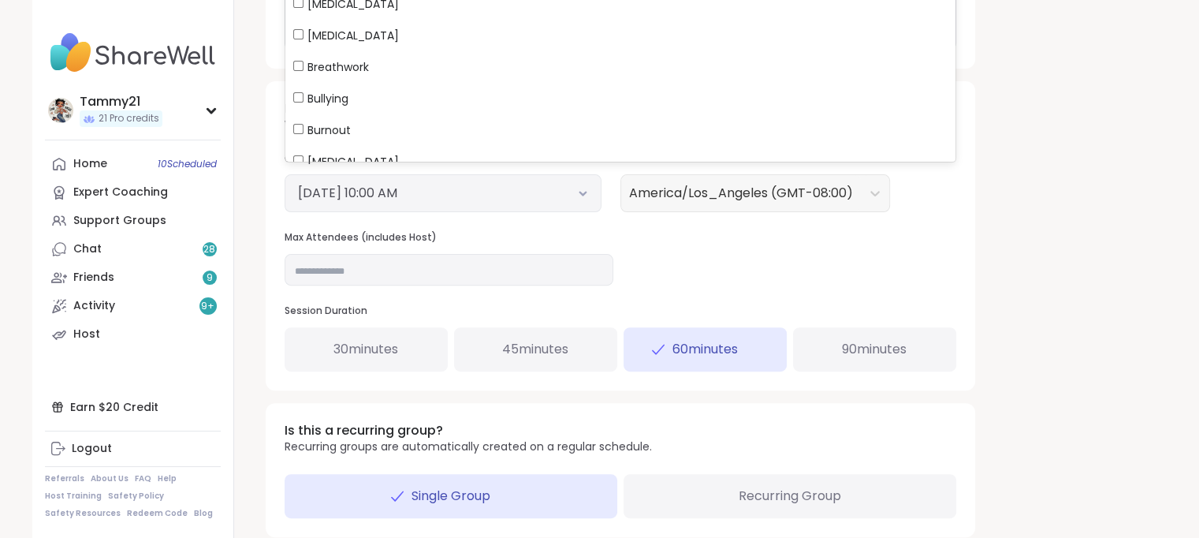
scroll to position [464, 0]
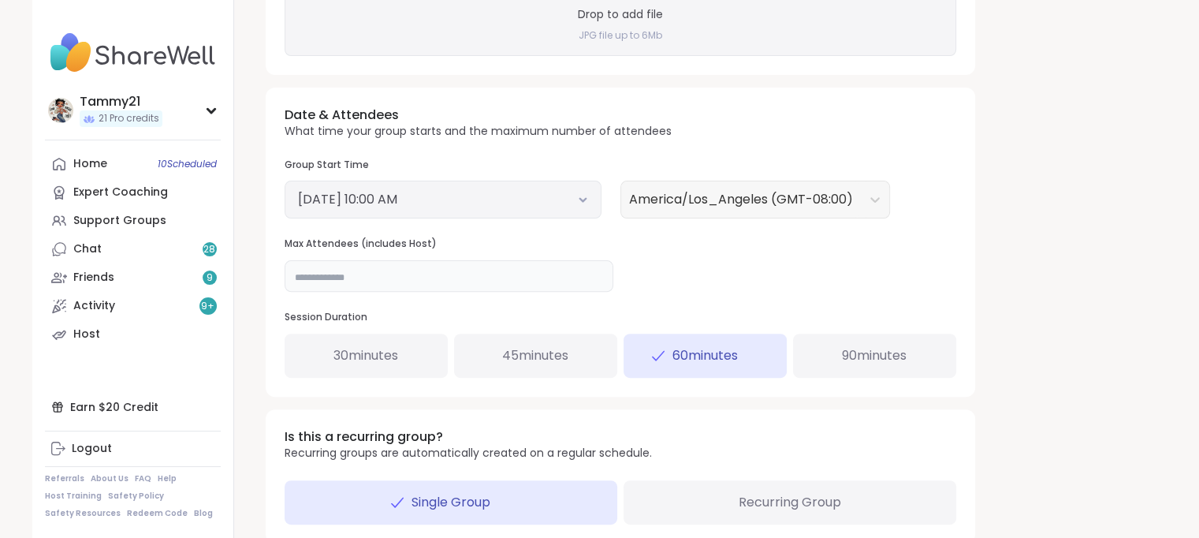
click at [311, 277] on input "**" at bounding box center [449, 276] width 329 height 32
type input "**"
click at [584, 199] on icon at bounding box center [583, 200] width 6 height 3
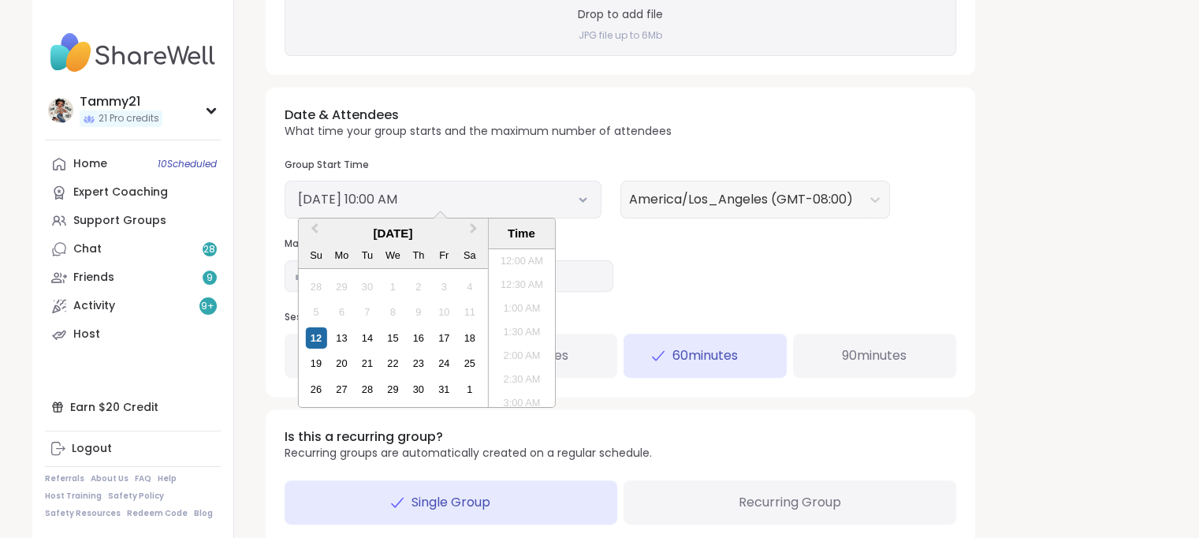
scroll to position [406, 0]
click at [504, 346] on li "10:30 AM" at bounding box center [521, 352] width 67 height 24
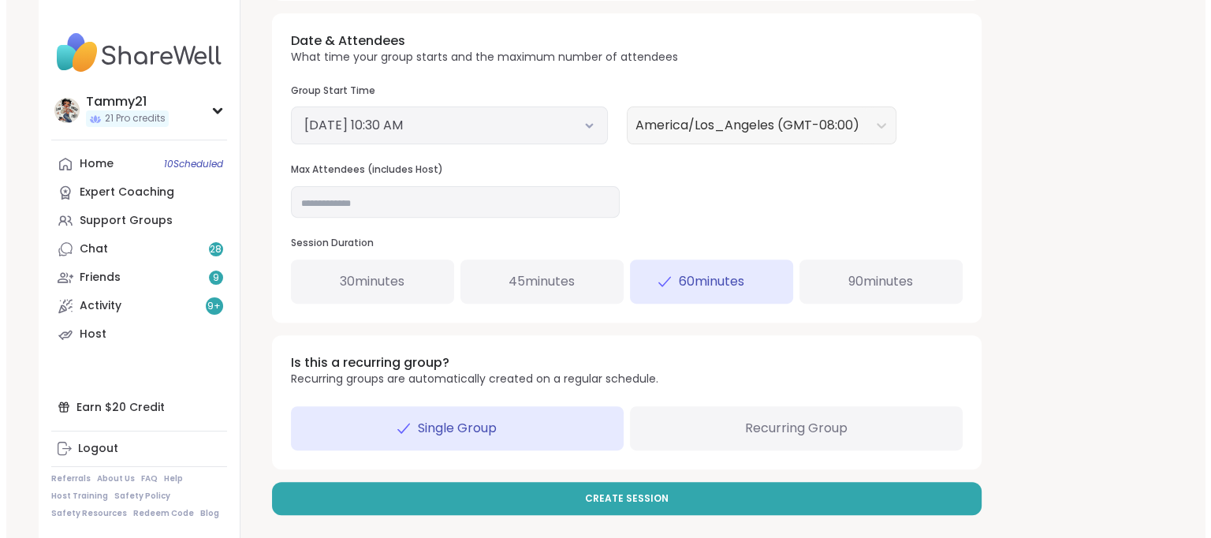
scroll to position [542, 0]
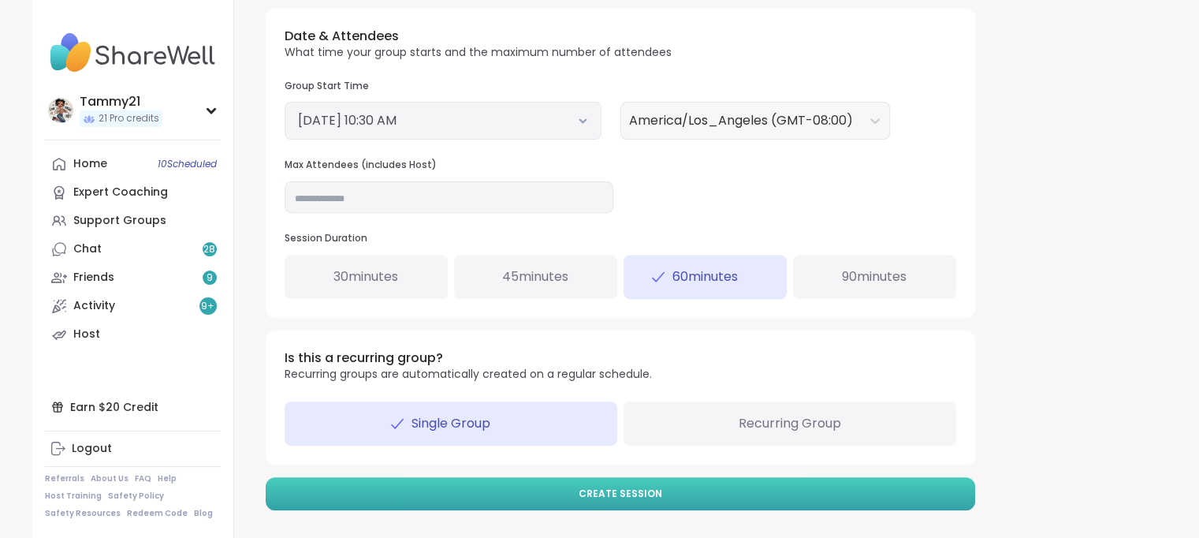
click at [636, 493] on span "Create Session" at bounding box center [621, 493] width 84 height 14
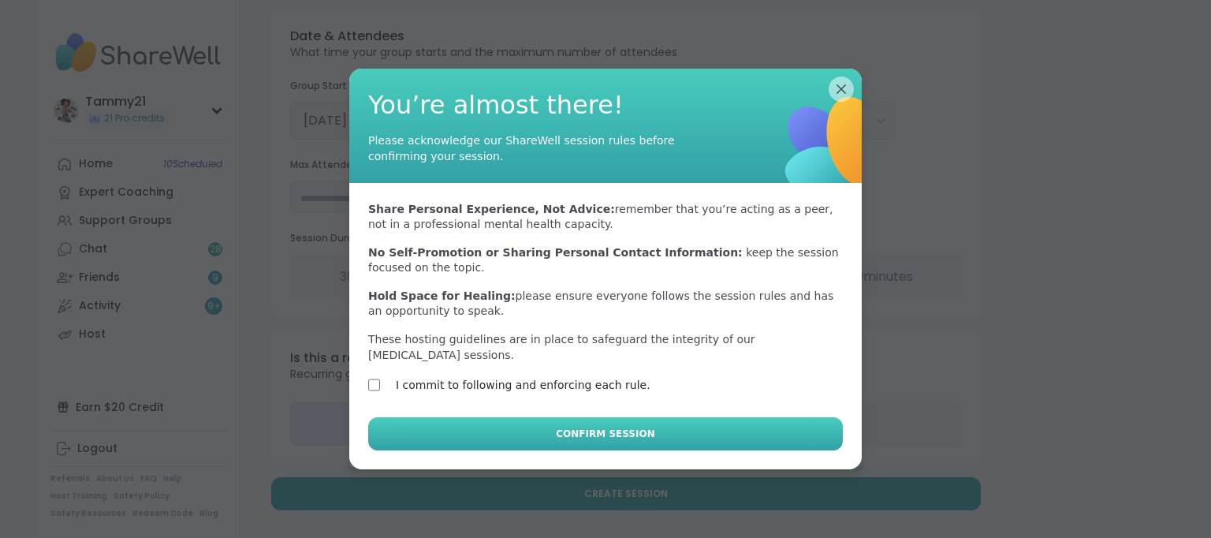
click at [558, 427] on span "Confirm Session" at bounding box center [605, 434] width 99 height 14
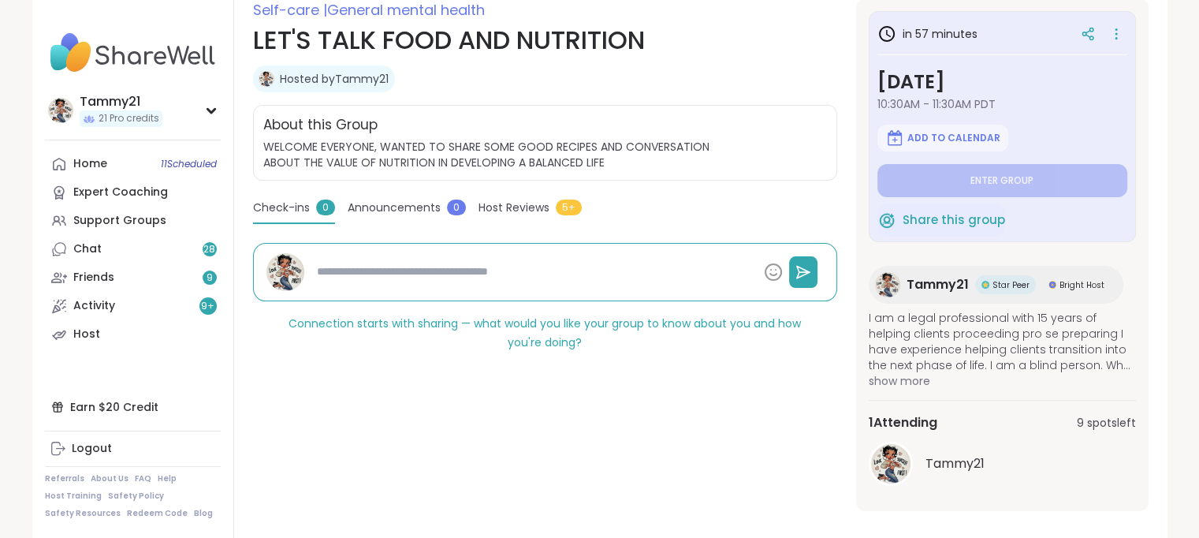
scroll to position [244, 0]
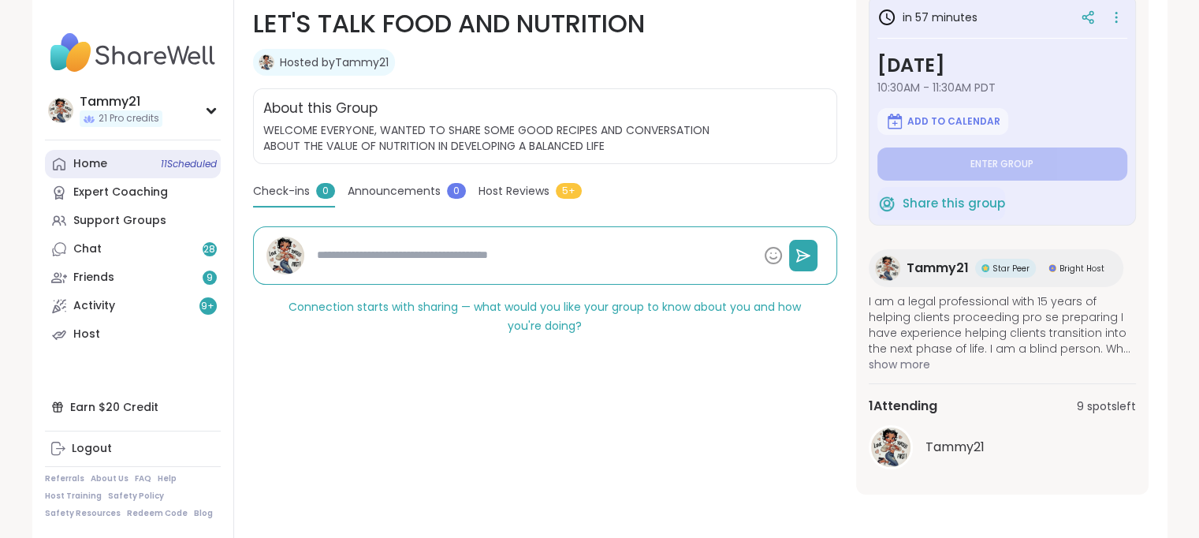
click at [77, 158] on div "Home 11 Scheduled" at bounding box center [90, 164] width 34 height 16
type textarea "*"
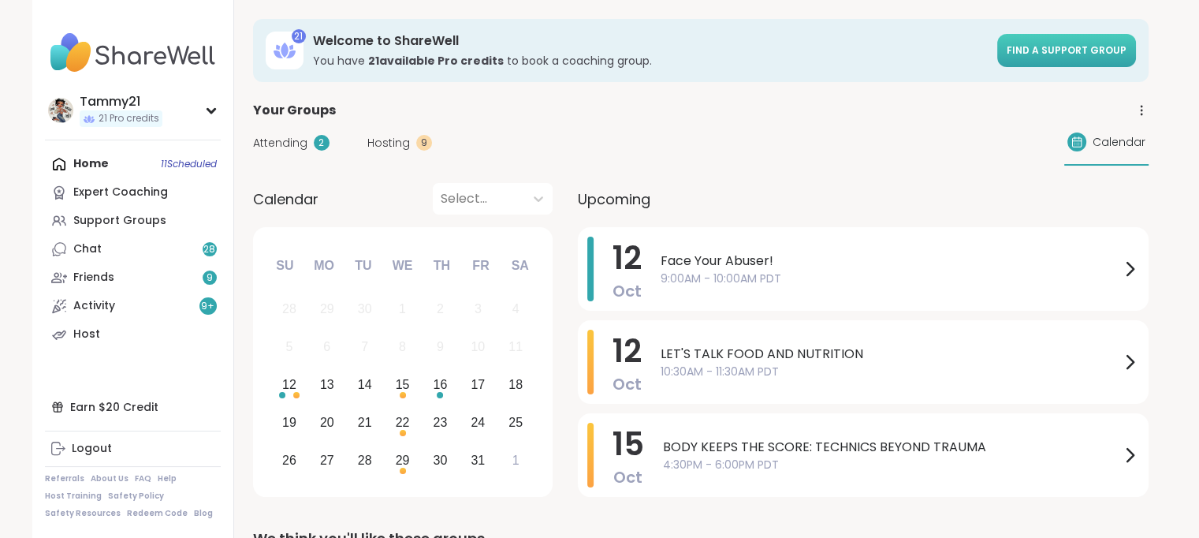
click at [1074, 51] on span "Find a support group" at bounding box center [1067, 49] width 120 height 13
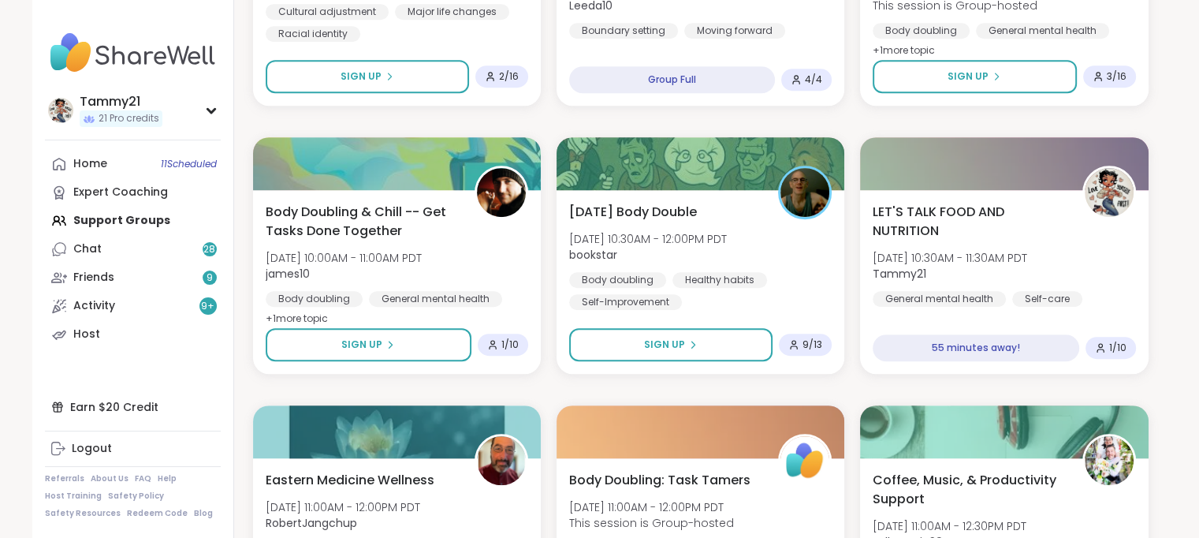
scroll to position [946, 0]
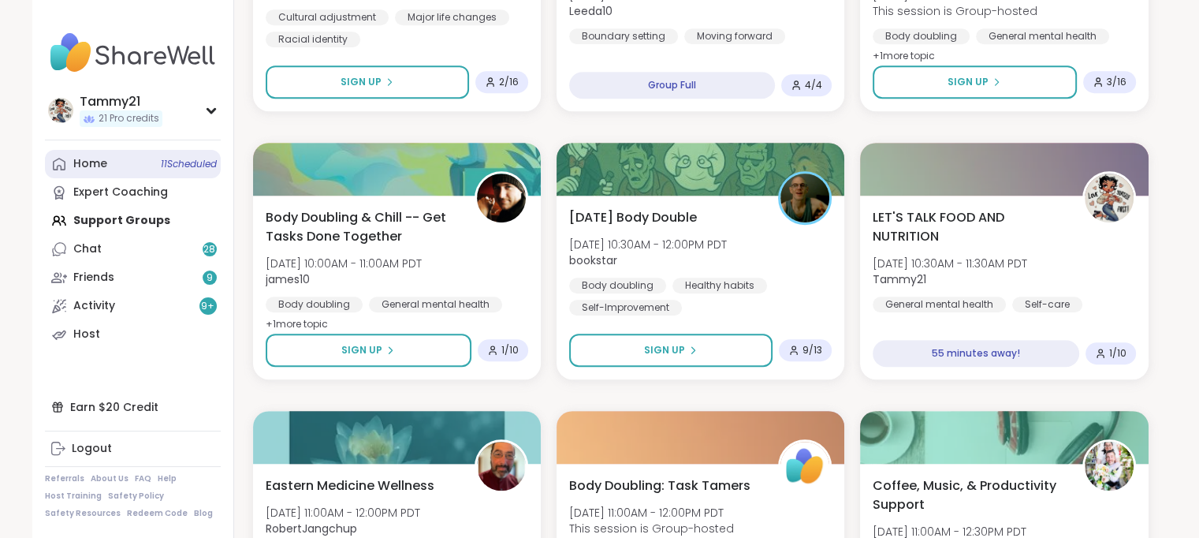
click at [87, 163] on div "Home 11 Scheduled" at bounding box center [90, 164] width 34 height 16
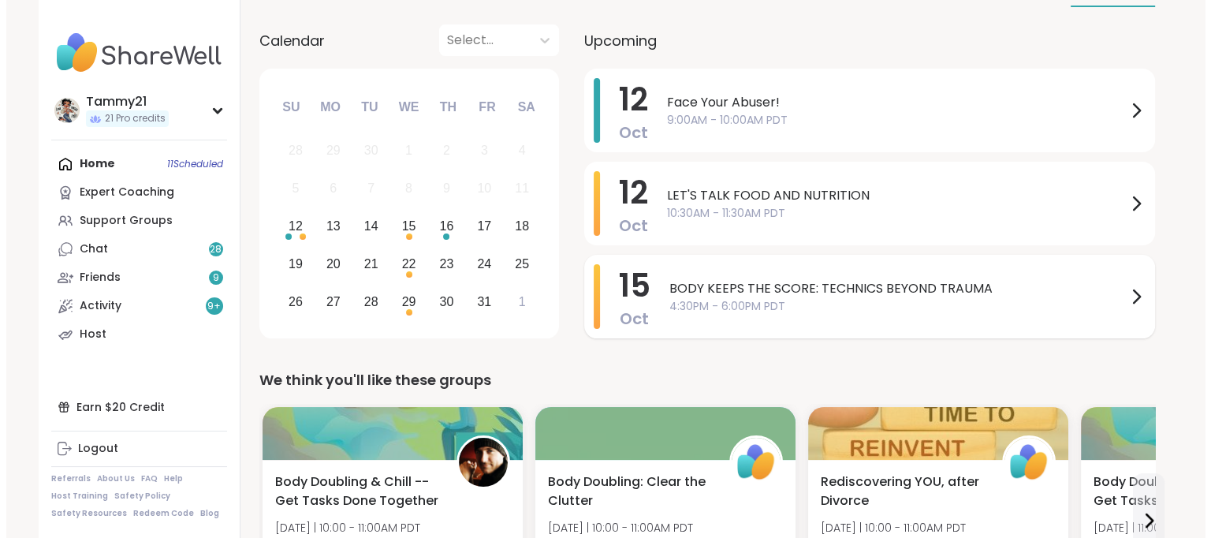
scroll to position [158, 0]
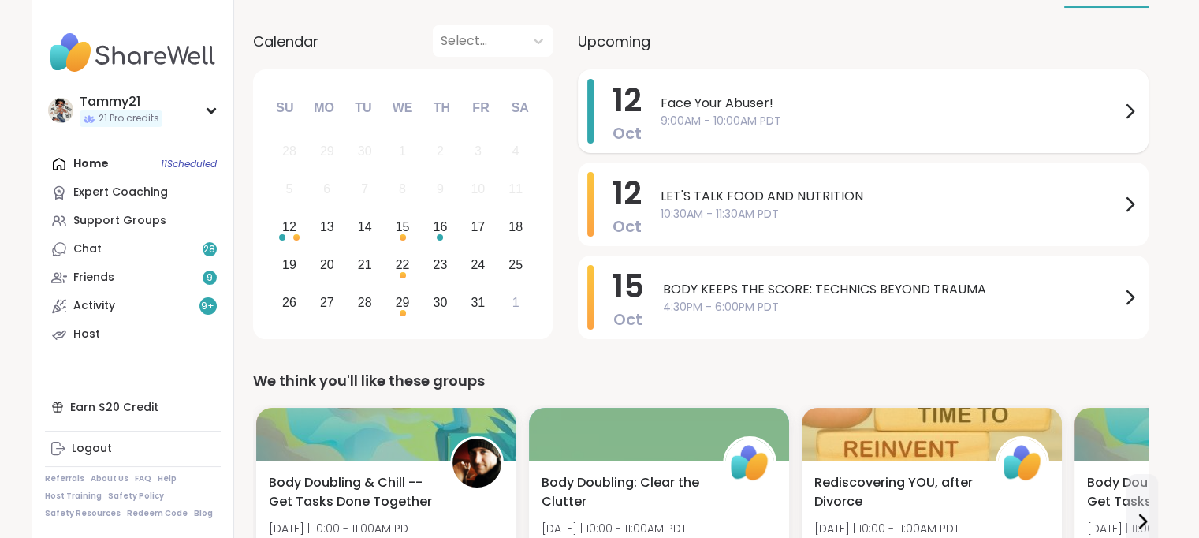
click at [1124, 106] on icon at bounding box center [1129, 111] width 19 height 19
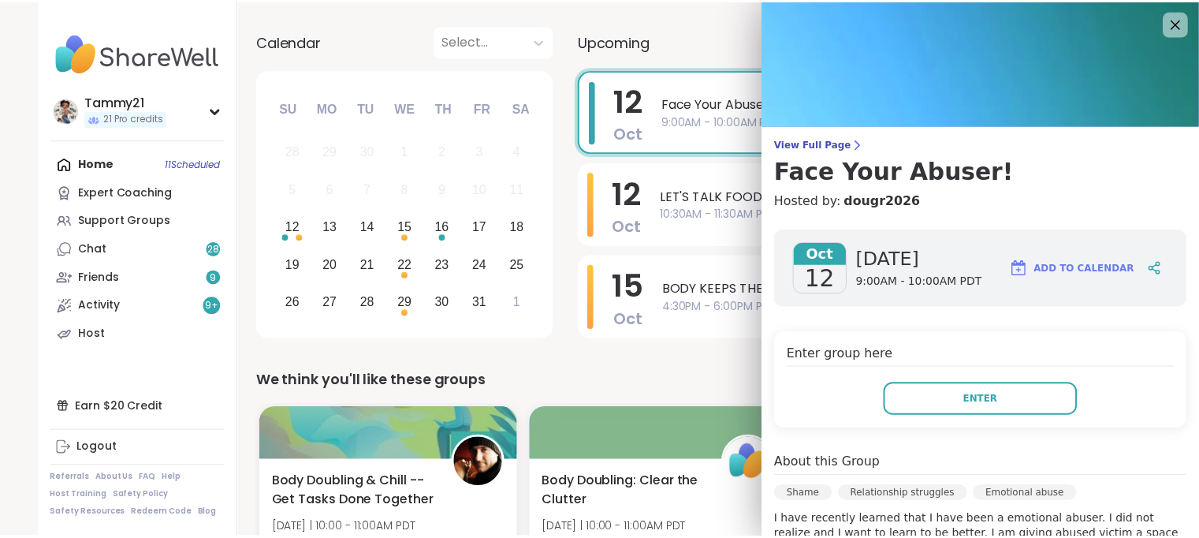
scroll to position [0, 0]
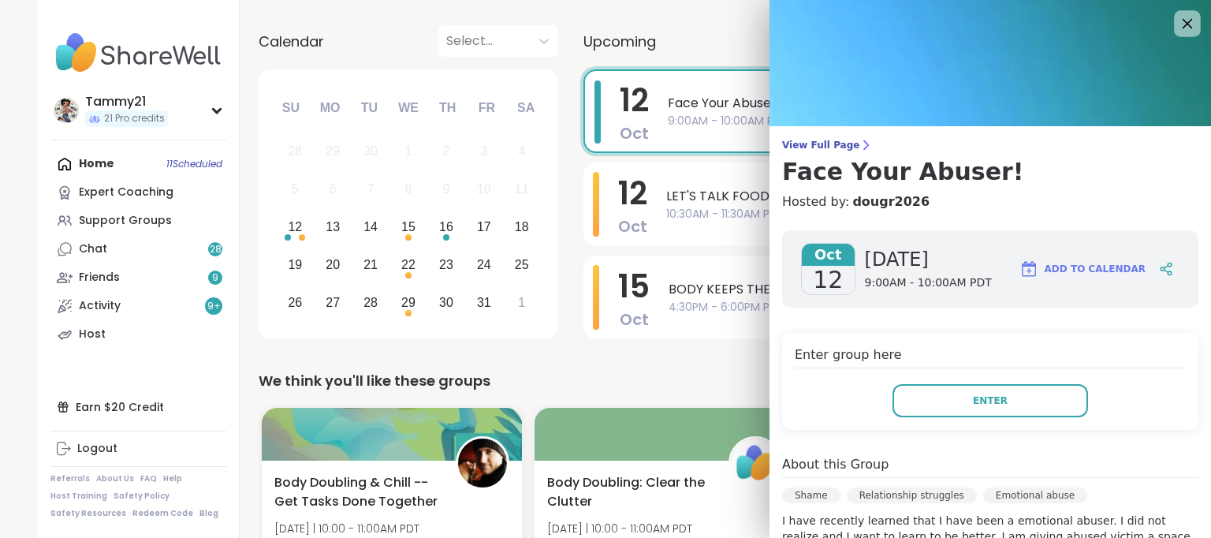
click at [1177, 23] on icon at bounding box center [1187, 23] width 20 height 20
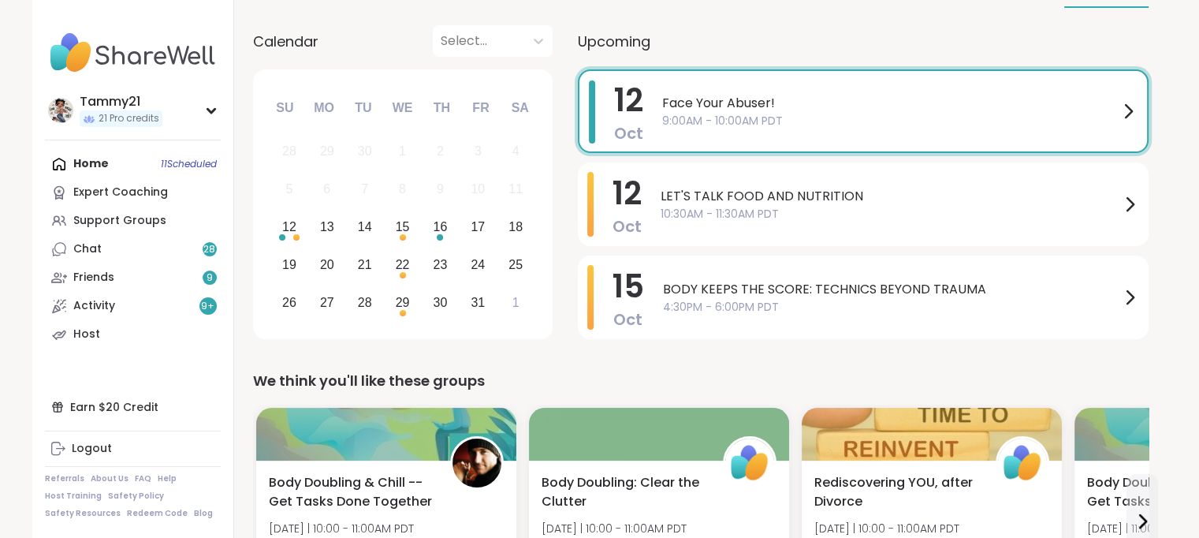
click at [121, 155] on div "Home 11 Scheduled Expert Coaching Support Groups Chat 28 Friends 9 Activity 9 +…" at bounding box center [133, 249] width 176 height 199
click at [106, 332] on link "Host" at bounding box center [133, 334] width 176 height 28
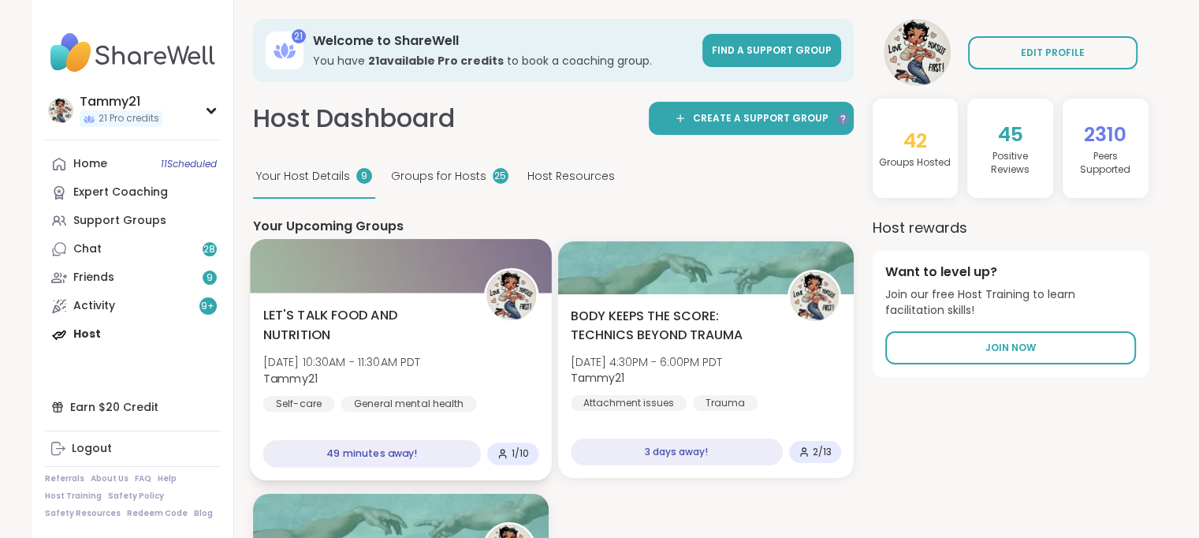
click at [500, 357] on div "LET'S TALK FOOD AND NUTRITION Sun, Oct 12 | 10:30AM - 11:30AM PDT Tammy21 Self-…" at bounding box center [401, 359] width 276 height 106
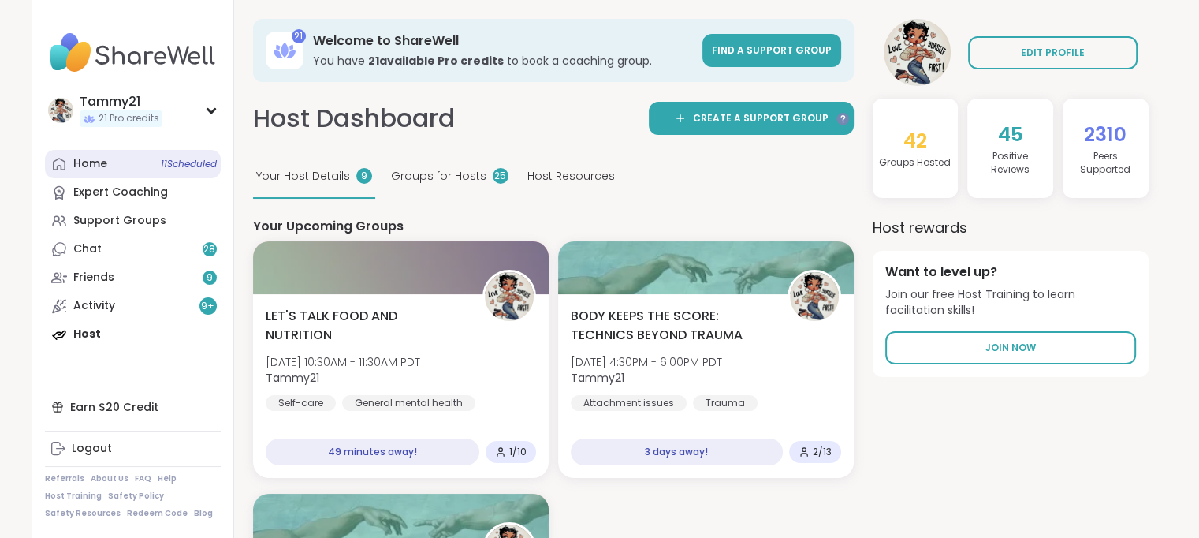
click at [101, 168] on div "Home 11 Scheduled" at bounding box center [90, 164] width 34 height 16
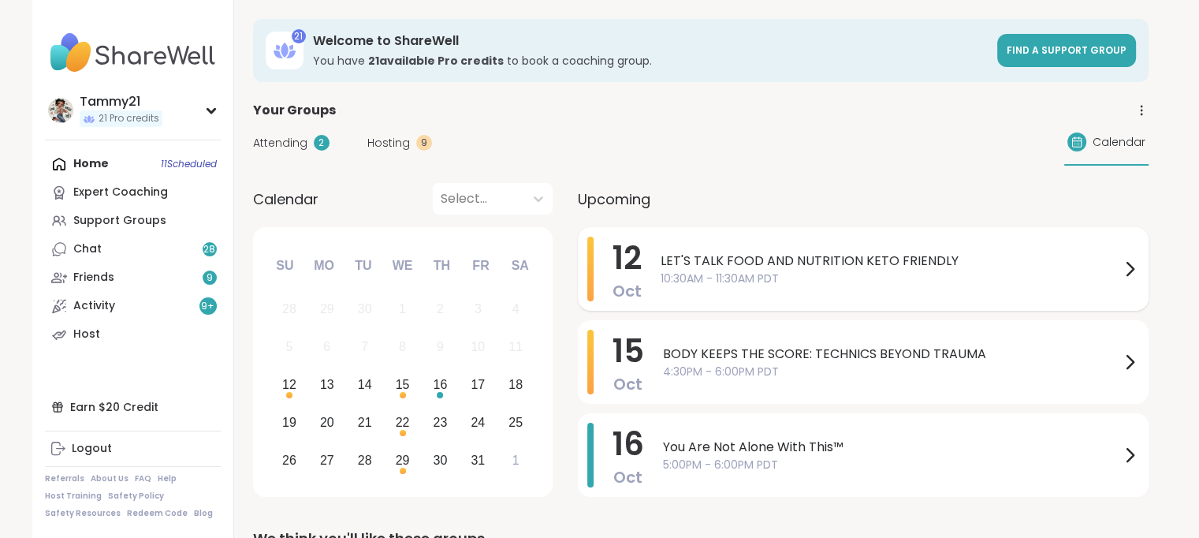
click at [767, 265] on span "LET'S TALK FOOD AND NUTRITION KETO FRIENDLY" at bounding box center [891, 261] width 460 height 19
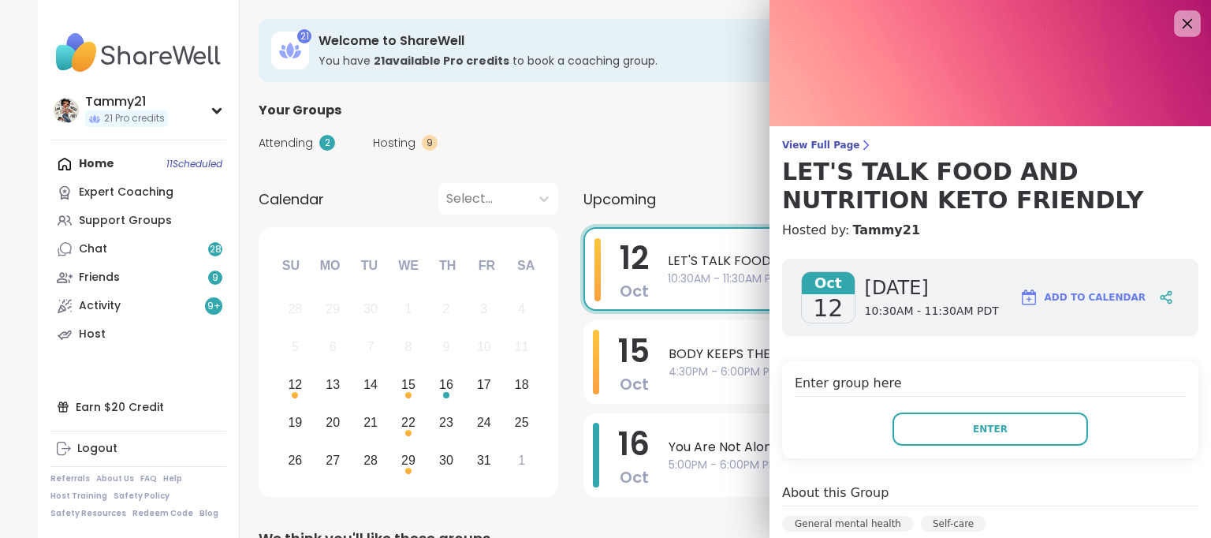
click at [1177, 24] on icon at bounding box center [1187, 23] width 20 height 20
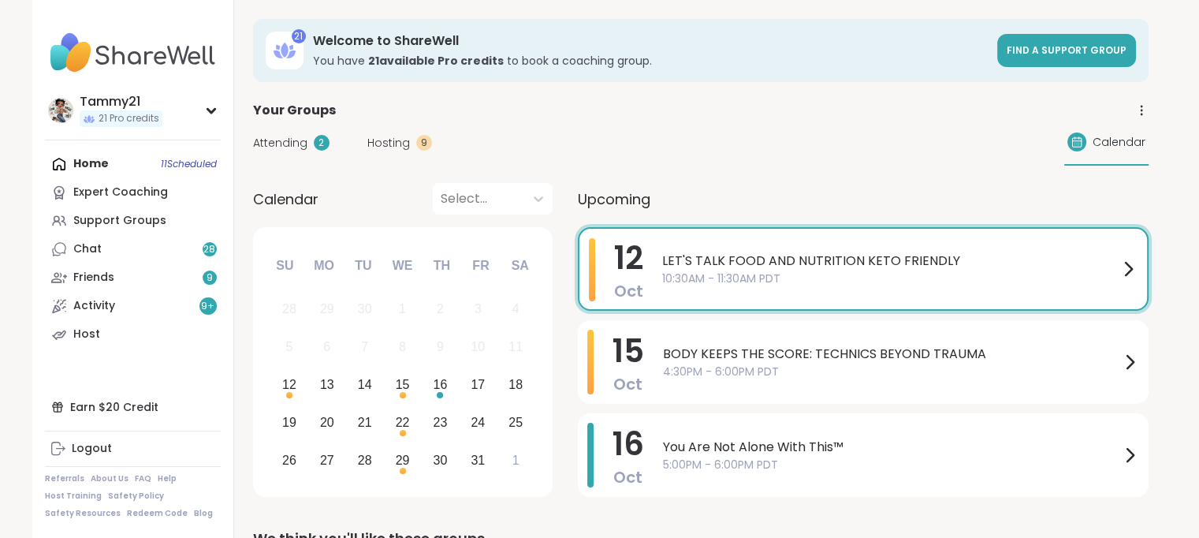
click at [76, 159] on div "Home 11 Scheduled Expert Coaching Support Groups Chat 28 Friends 9 Activity 9 +…" at bounding box center [133, 249] width 176 height 199
click at [779, 260] on span "LET'S TALK FOOD AND NUTRITION KETO FRIENDLY" at bounding box center [890, 261] width 457 height 19
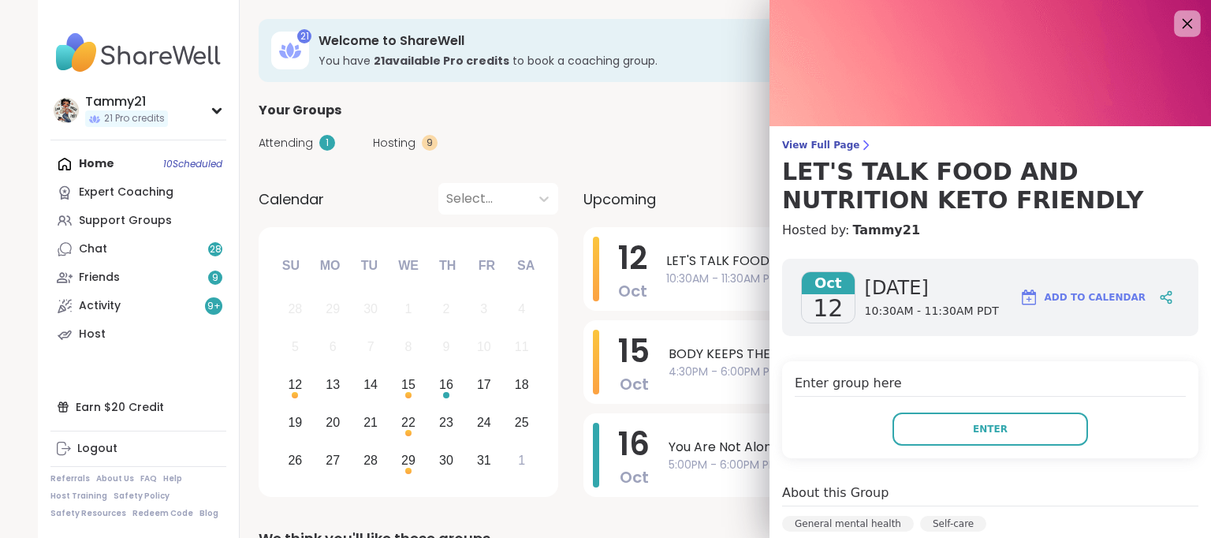
click at [1183, 21] on icon at bounding box center [1188, 24] width 10 height 10
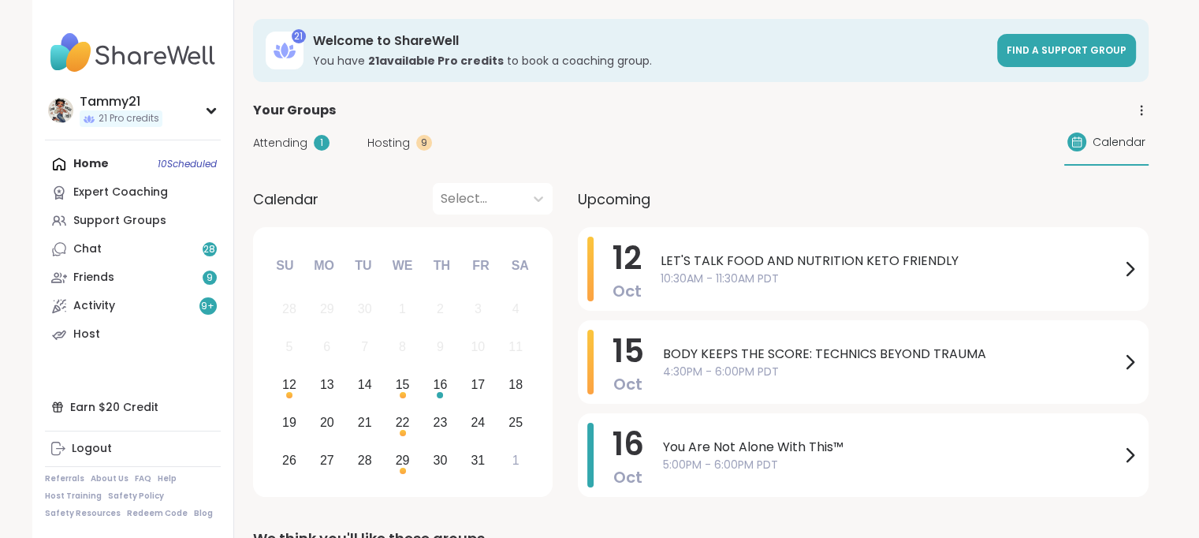
click at [95, 162] on div "Home 10 Scheduled Expert Coaching Support Groups Chat 28 Friends 9 Activity 9 +…" at bounding box center [133, 249] width 176 height 199
click at [91, 166] on div "Home 10 Scheduled Expert Coaching Support Groups Chat 28 Friends 9 Activity 9 +…" at bounding box center [133, 249] width 176 height 199
click at [1076, 49] on span "Find a support group" at bounding box center [1067, 49] width 120 height 13
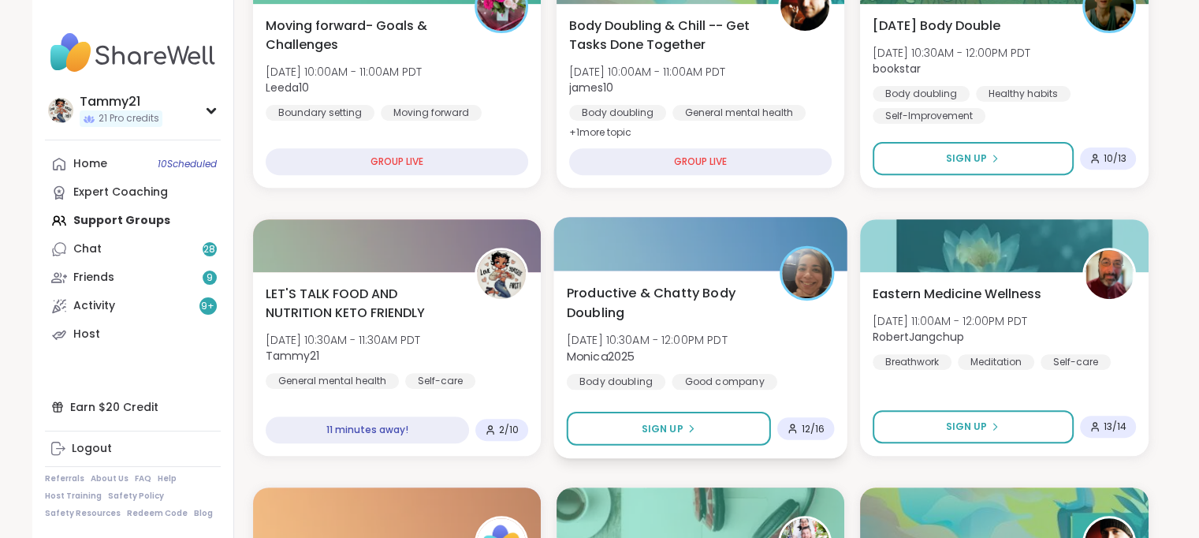
scroll to position [552, 0]
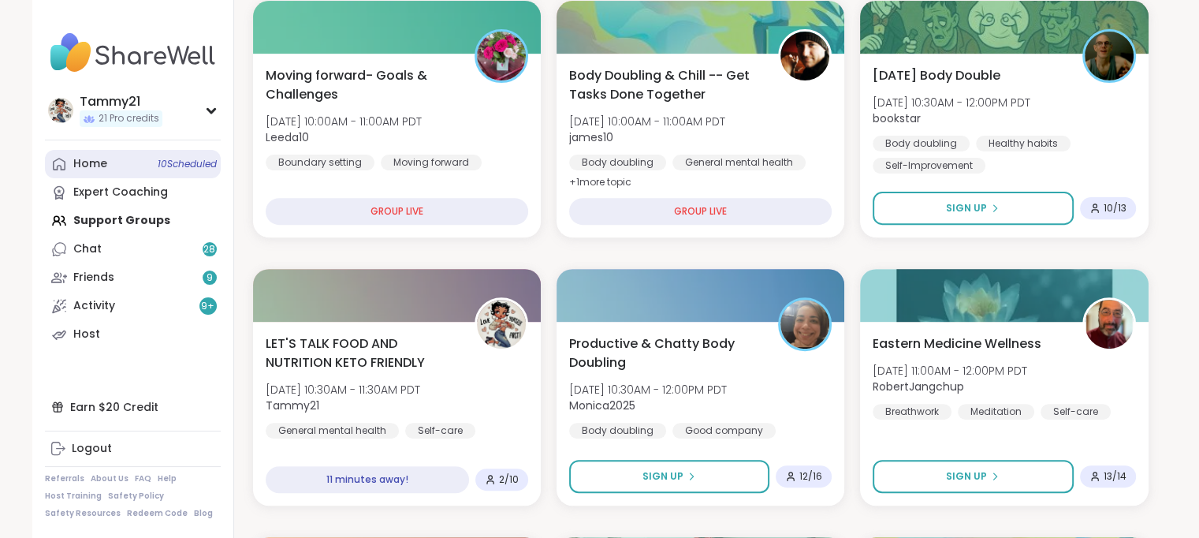
click at [199, 166] on span "10 Scheduled" at bounding box center [187, 164] width 59 height 13
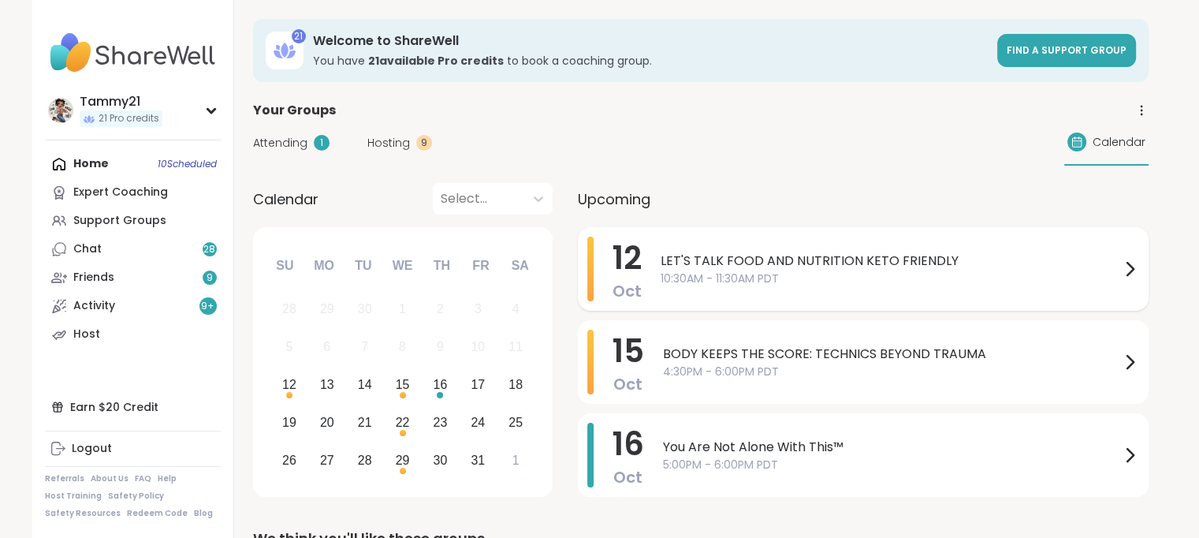
click at [770, 272] on span "10:30AM - 11:30AM PDT" at bounding box center [891, 278] width 460 height 17
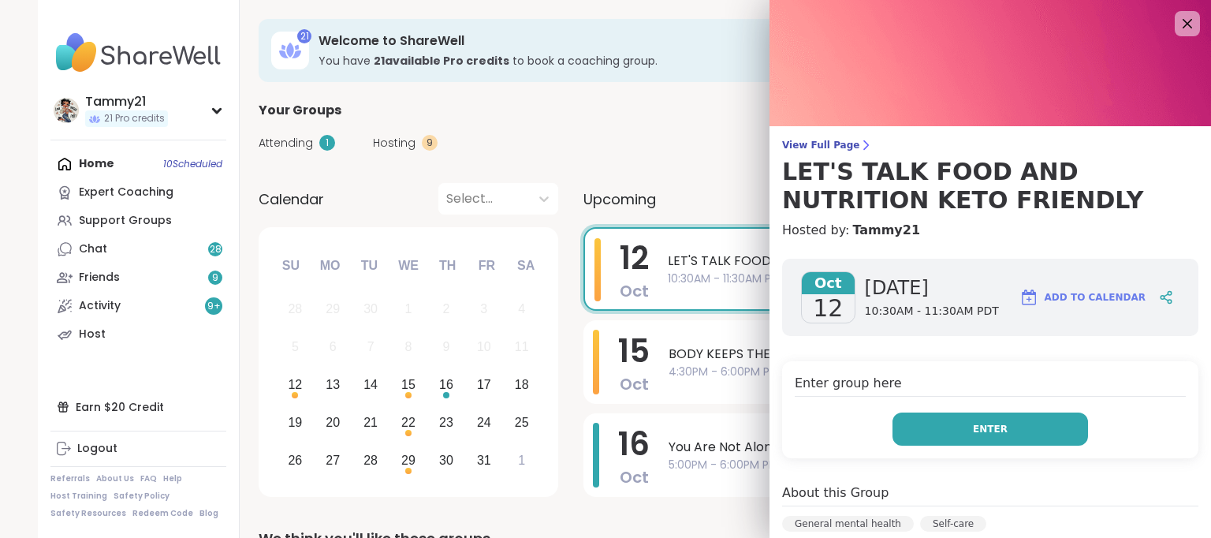
click at [949, 431] on button "Enter" at bounding box center [991, 428] width 196 height 33
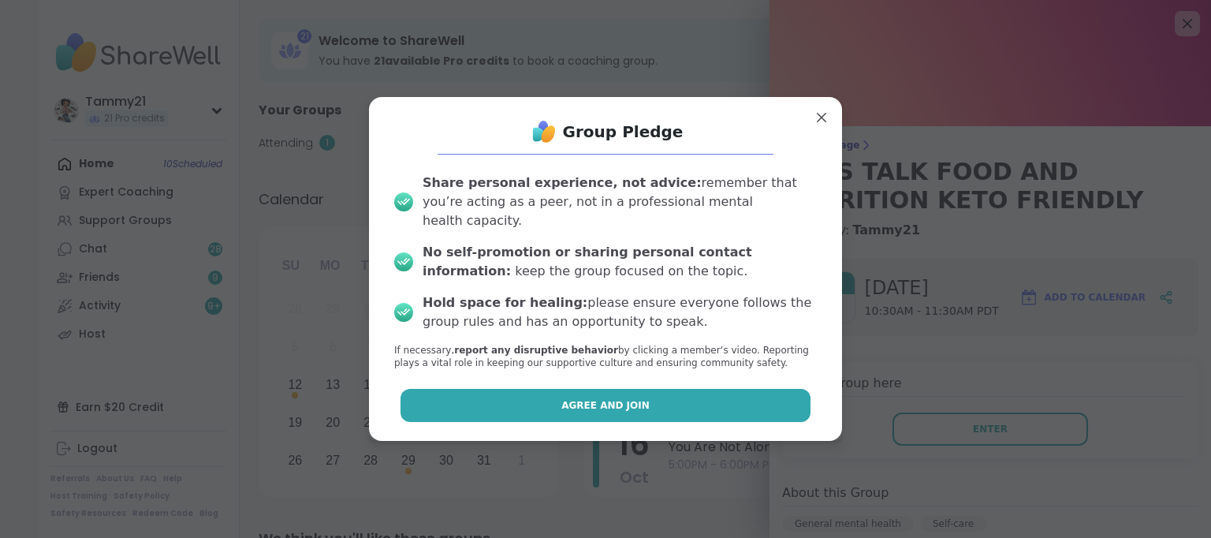
click at [685, 395] on button "Agree and Join" at bounding box center [606, 405] width 411 height 33
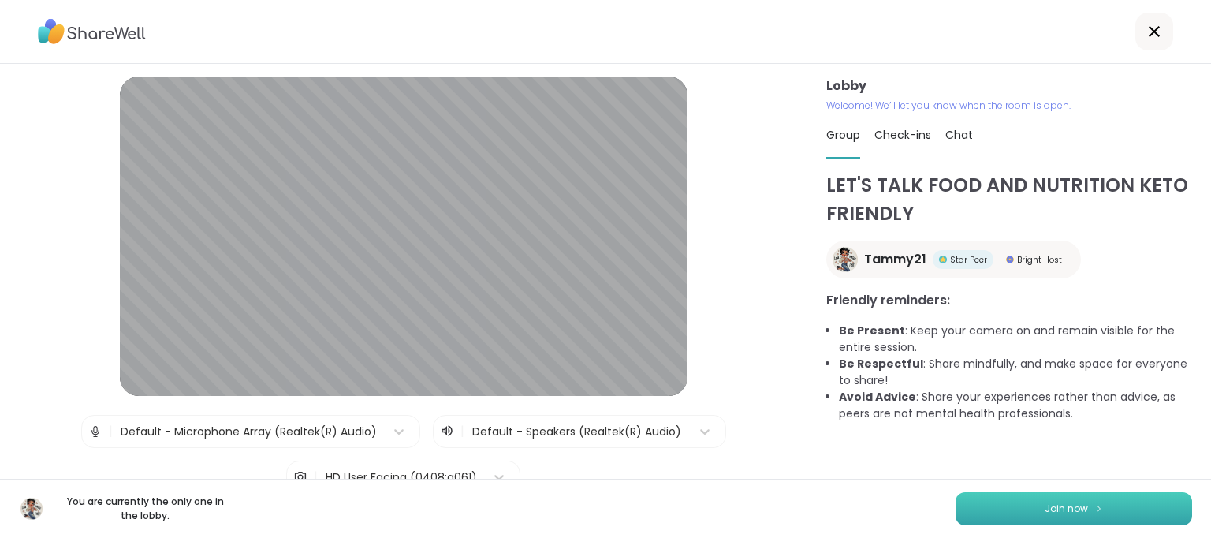
click at [1057, 512] on span "Join now" at bounding box center [1066, 508] width 43 height 14
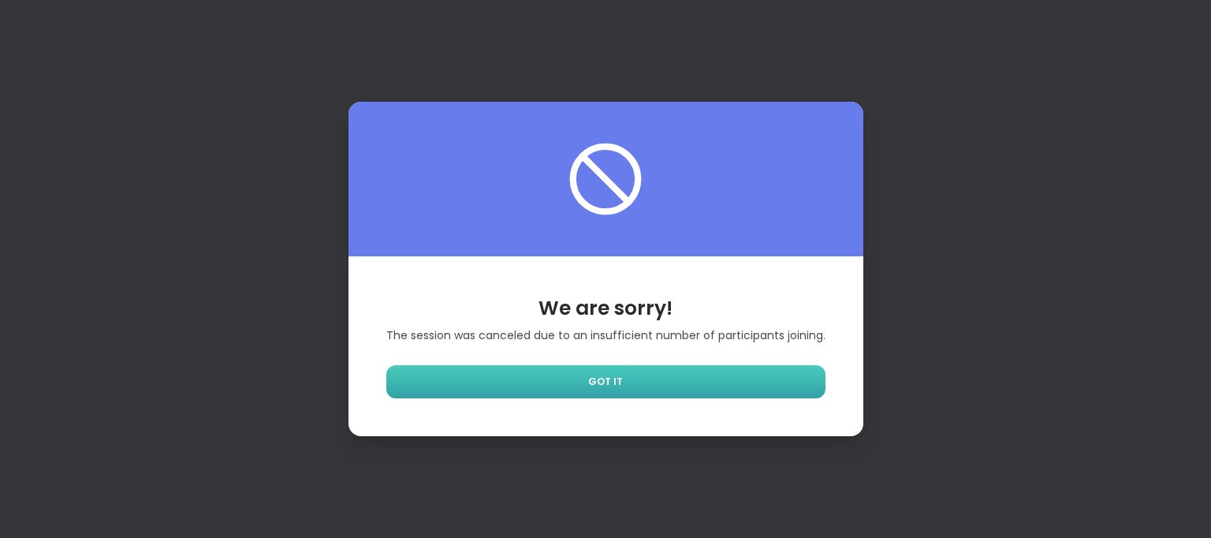
click at [654, 387] on link "GOT IT" at bounding box center [605, 381] width 439 height 33
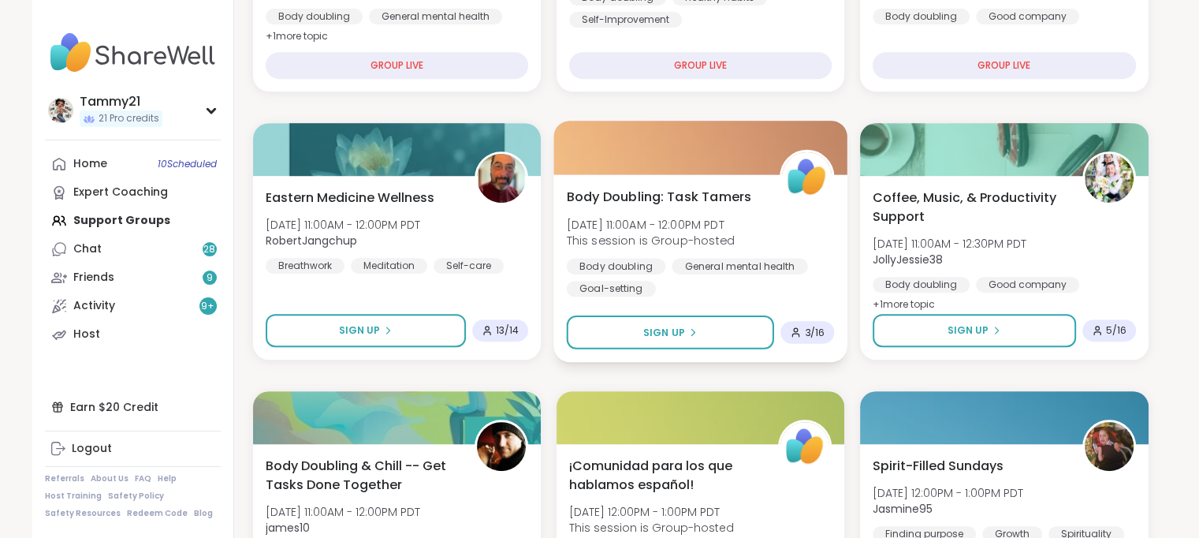
scroll to position [552, 0]
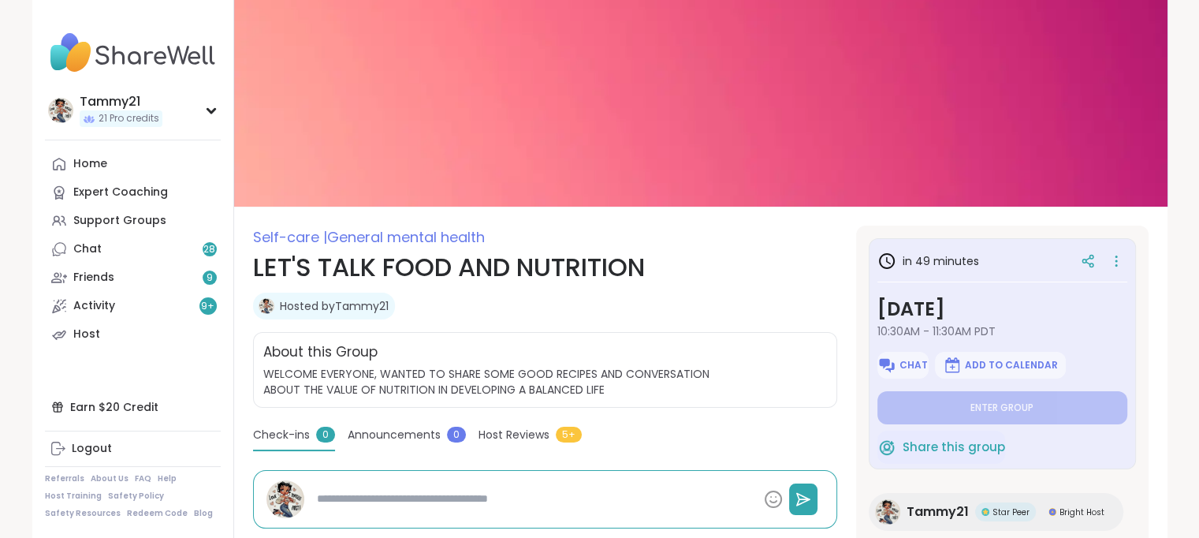
type textarea "*"
click at [1117, 260] on icon at bounding box center [1117, 261] width 2 height 2
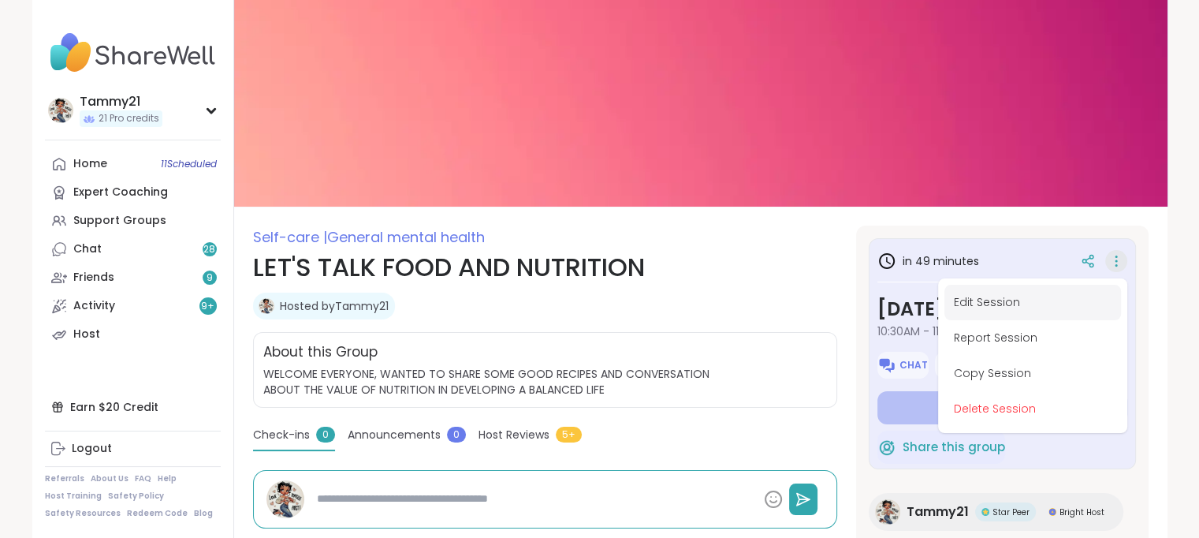
click at [981, 304] on button "Edit Session" at bounding box center [1033, 302] width 177 height 35
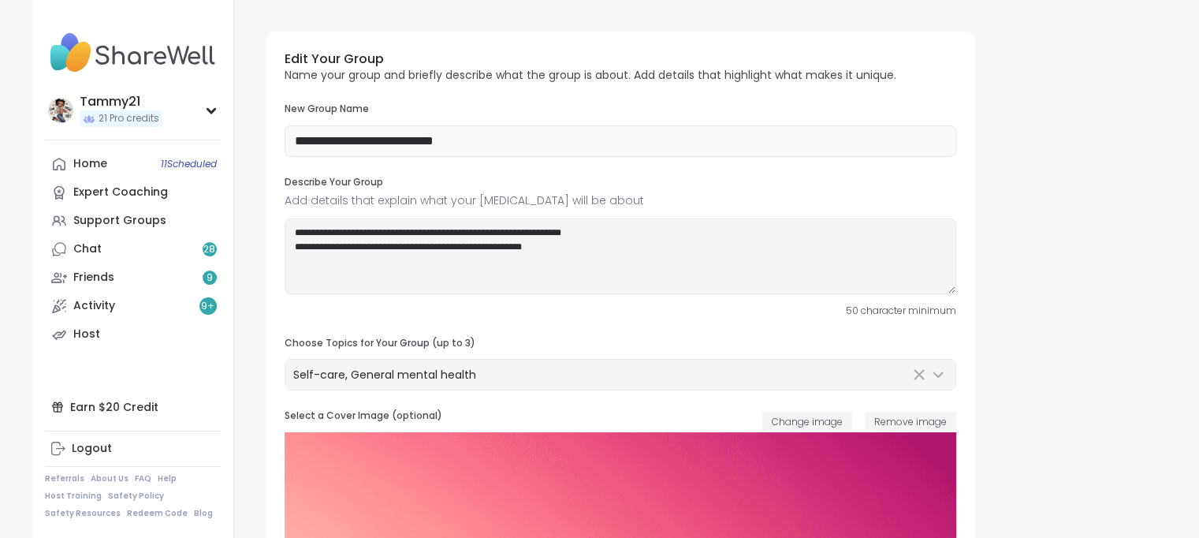
click at [537, 139] on input "**********" at bounding box center [621, 141] width 672 height 32
type input "**********"
click at [618, 248] on textarea "**********" at bounding box center [621, 256] width 672 height 76
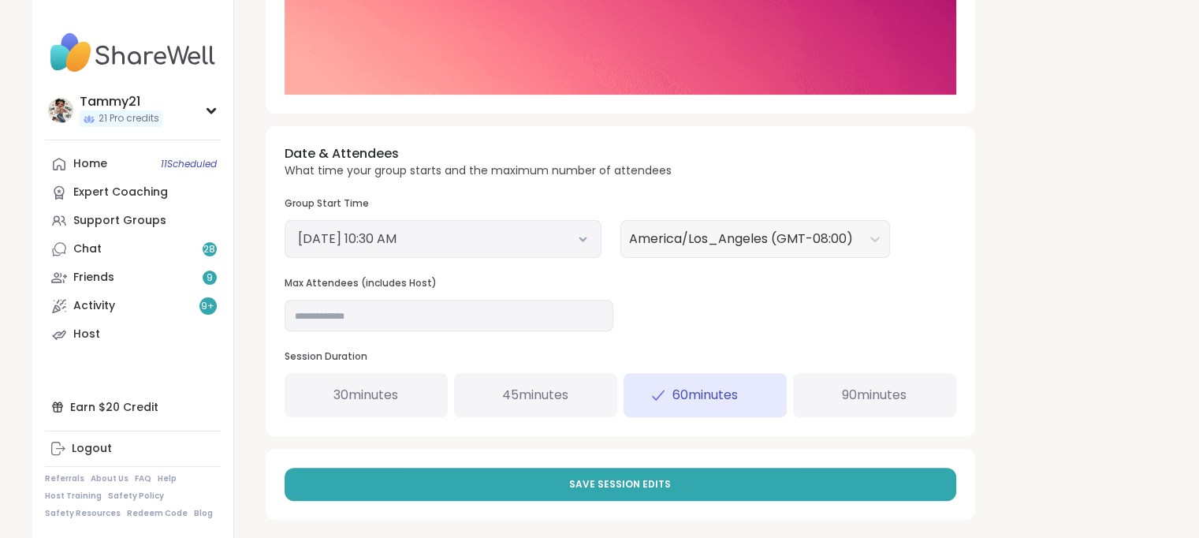
scroll to position [489, 0]
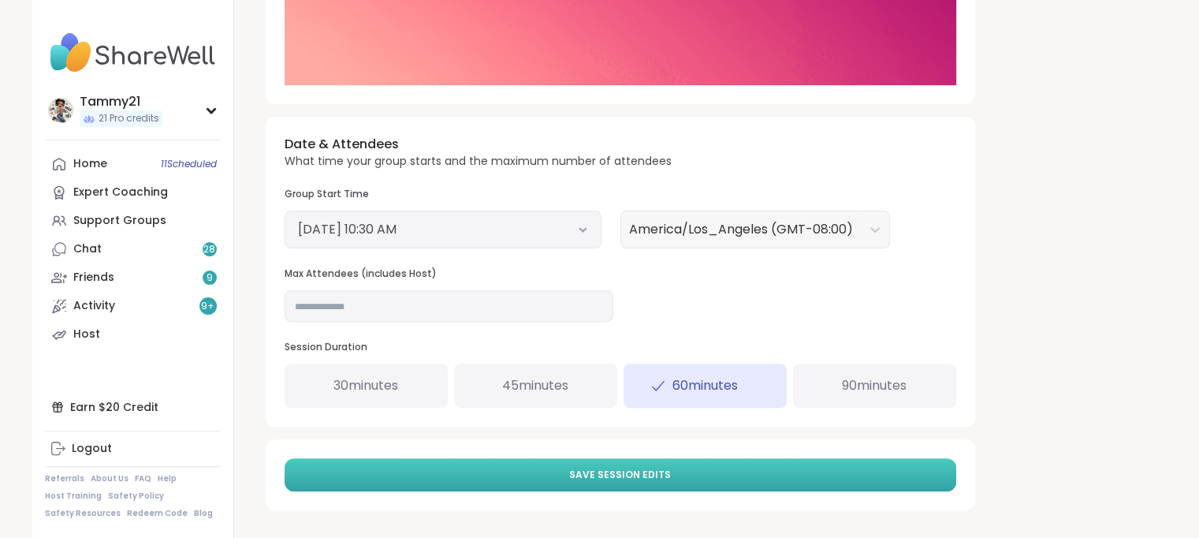
type textarea "**********"
click at [665, 471] on span "Save Session Edits" at bounding box center [620, 475] width 102 height 14
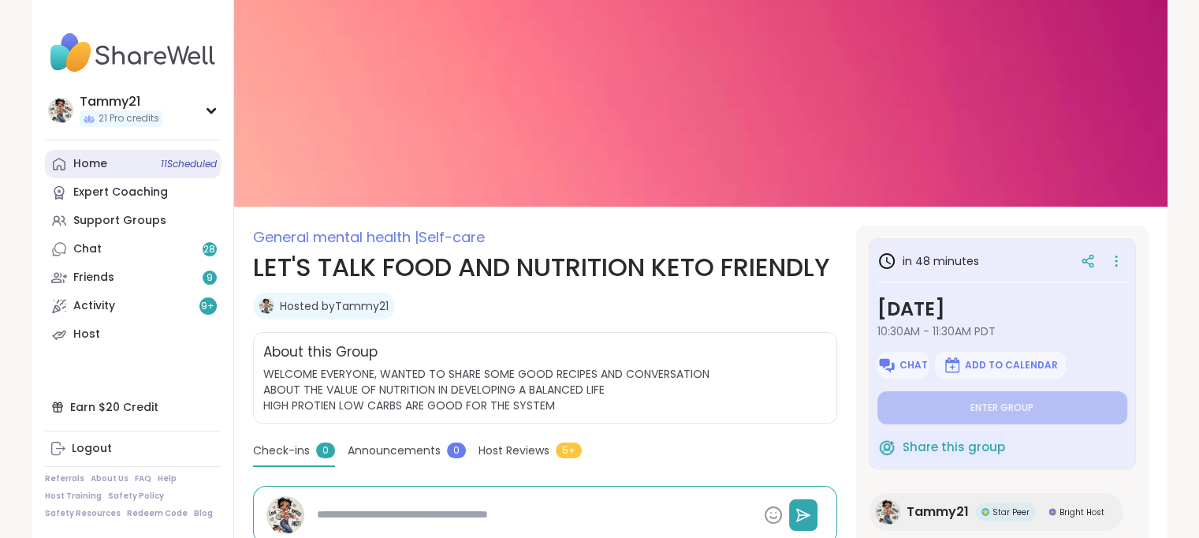
click at [98, 166] on div "Home 11 Scheduled" at bounding box center [90, 164] width 34 height 16
type textarea "*"
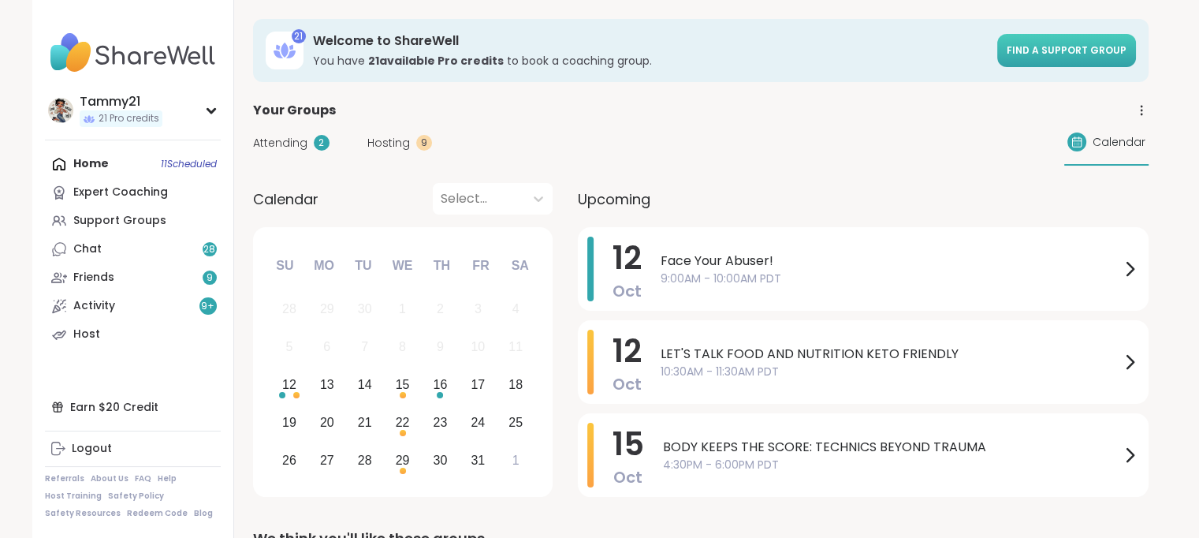
click at [1041, 50] on span "Find a support group" at bounding box center [1067, 49] width 120 height 13
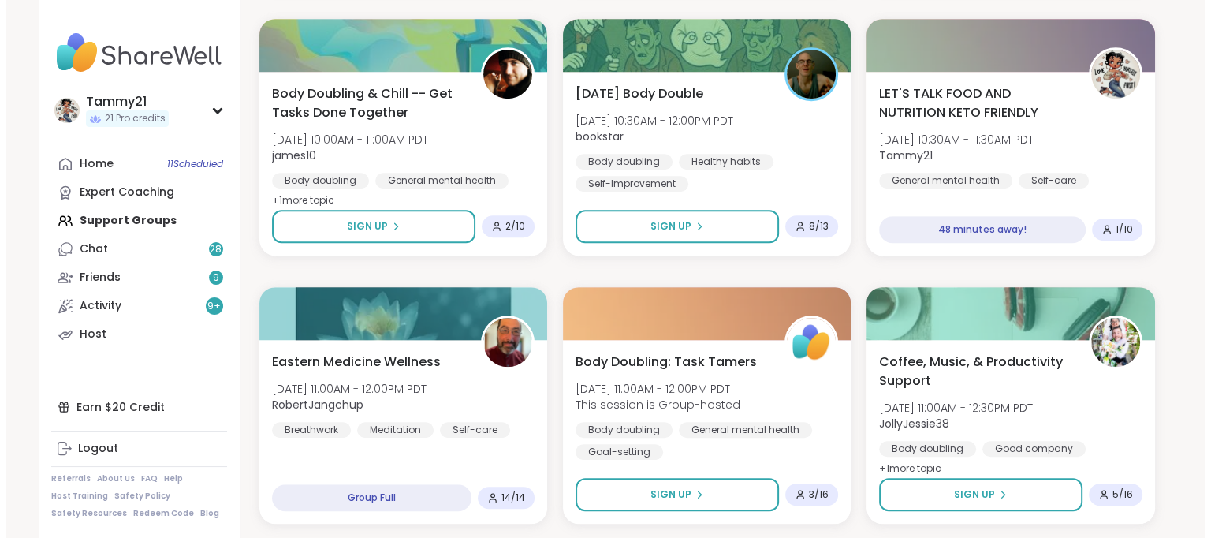
scroll to position [1025, 0]
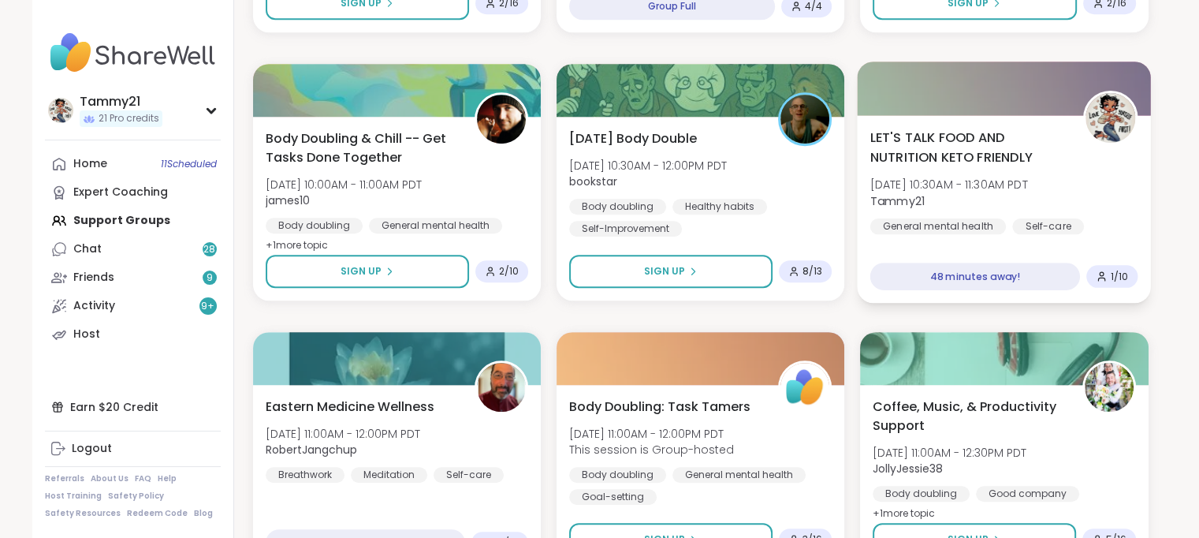
click at [1001, 149] on span "LET'S TALK FOOD AND NUTRITION KETO FRIENDLY" at bounding box center [968, 147] width 196 height 39
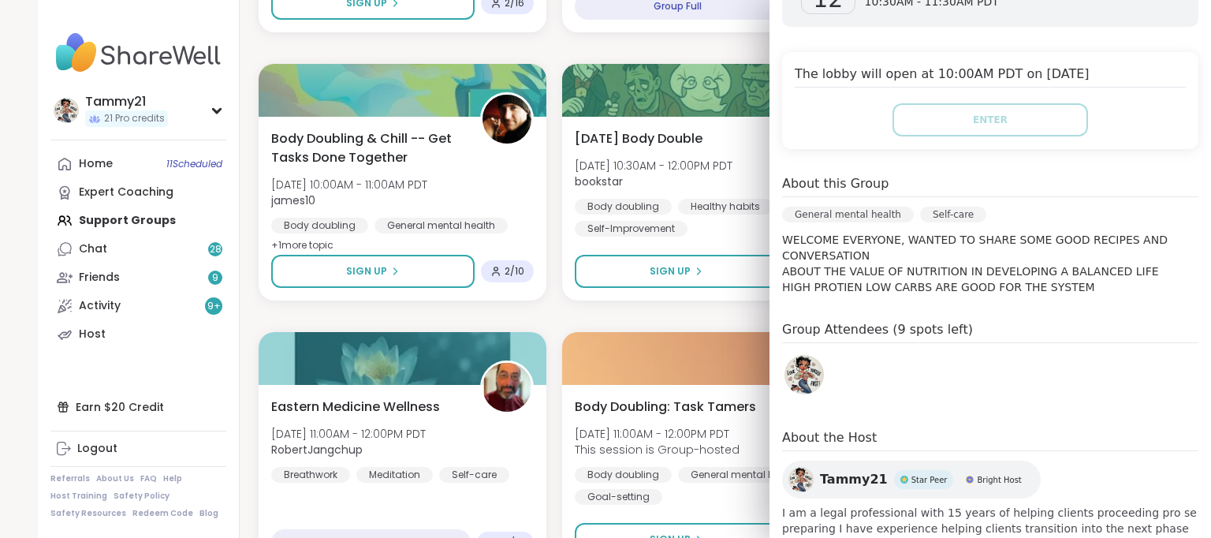
scroll to position [376, 0]
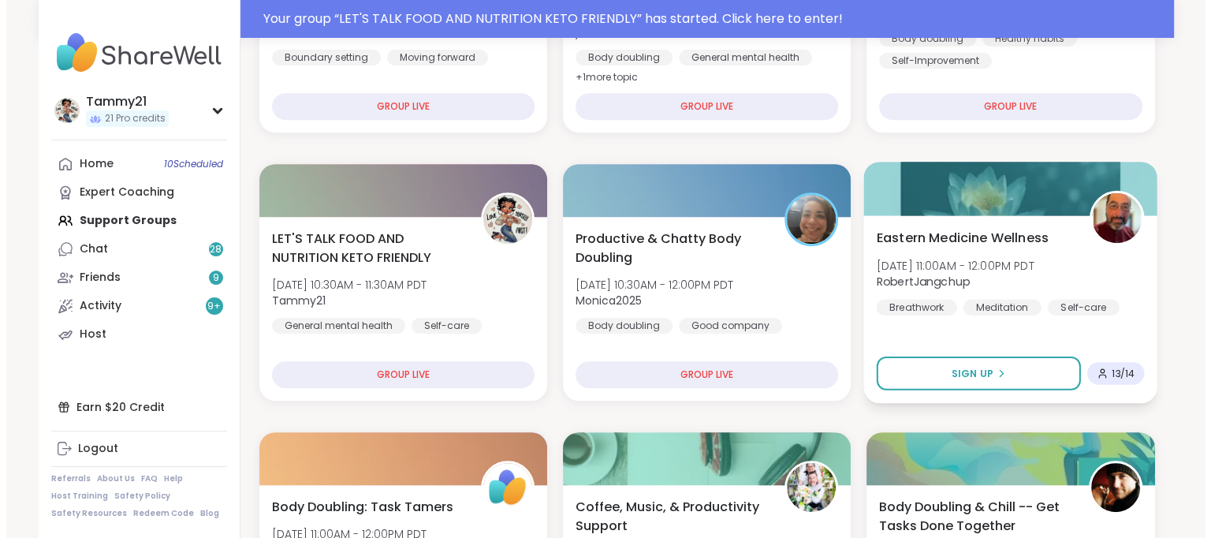
scroll to position [710, 0]
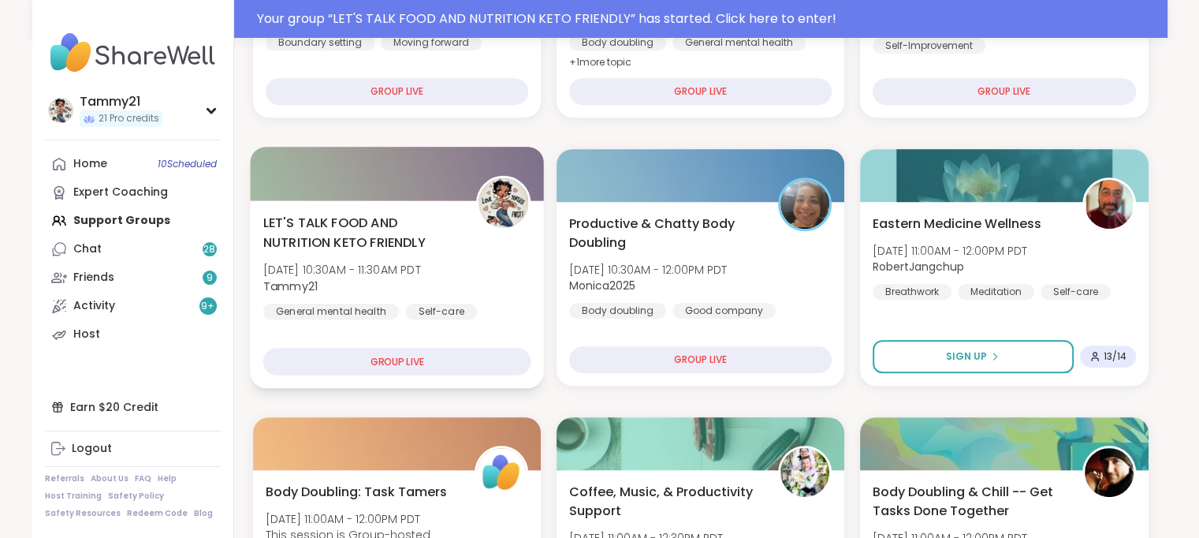
click at [513, 275] on div "LET'S TALK FOOD AND NUTRITION KETO FRIENDLY [DATE] 10:30AM - 11:30AM PDT Tammy2…" at bounding box center [397, 266] width 268 height 106
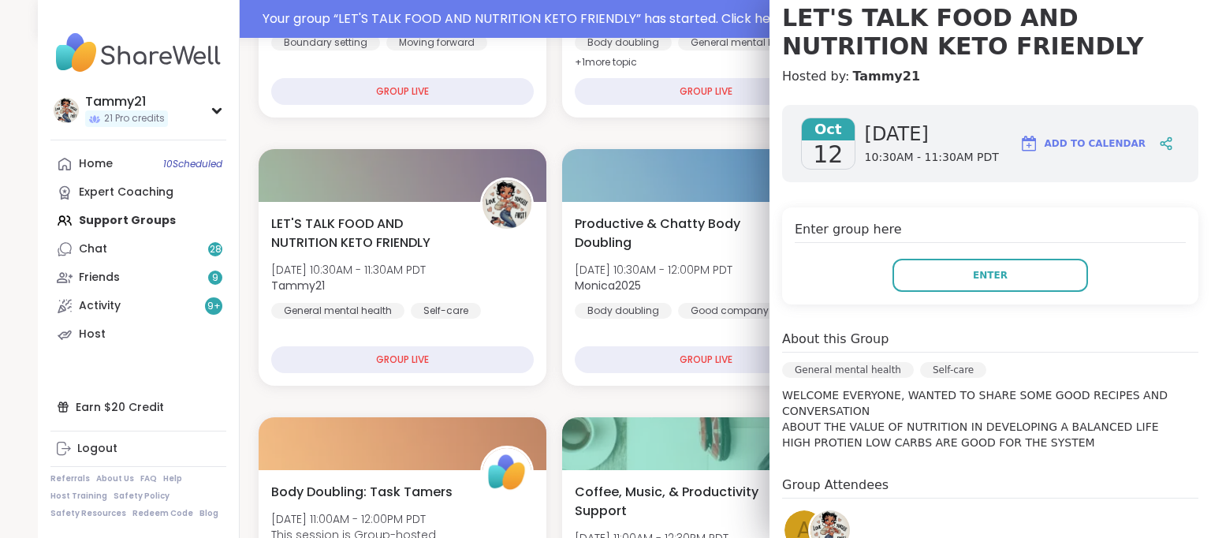
scroll to position [140, 0]
